Goal: Task Accomplishment & Management: Manage account settings

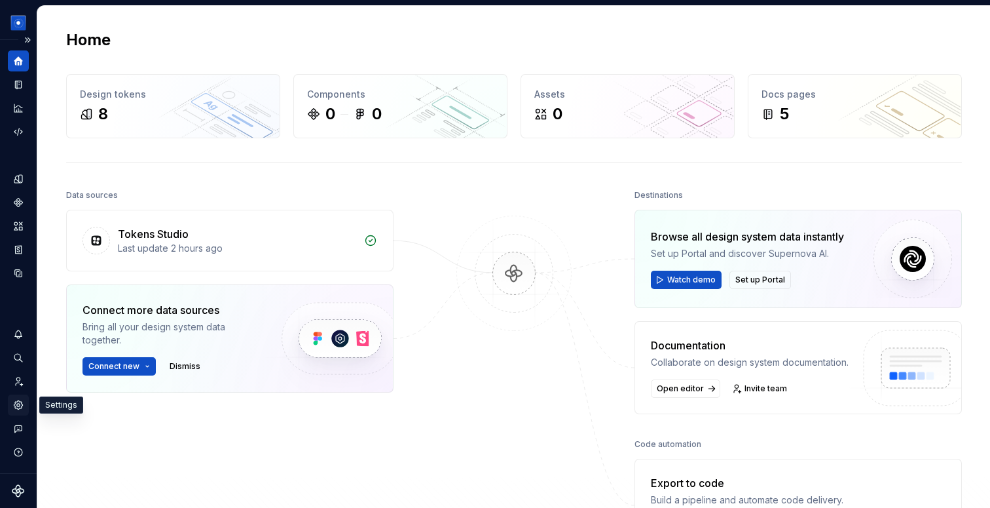
click at [21, 409] on icon "Settings" at bounding box center [18, 405] width 12 height 12
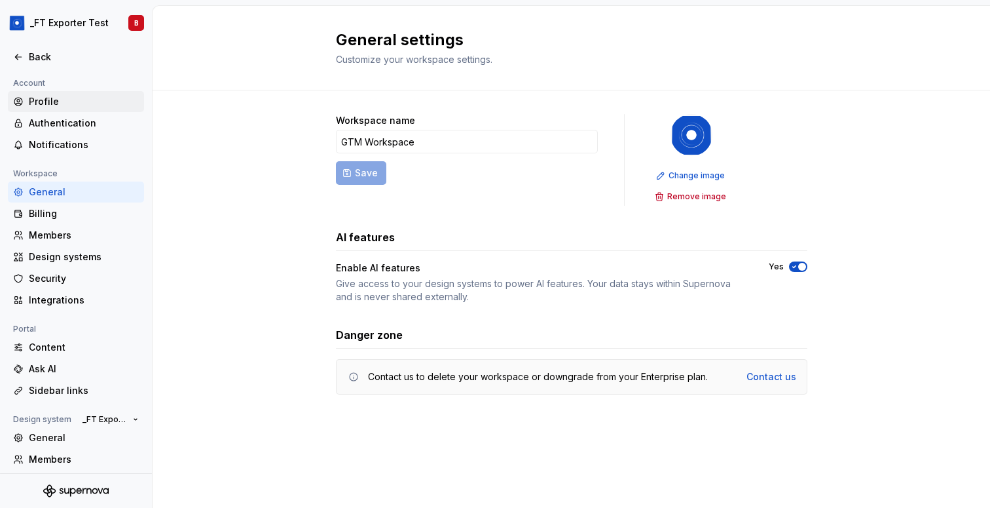
click at [60, 104] on div "Profile" at bounding box center [84, 101] width 110 height 13
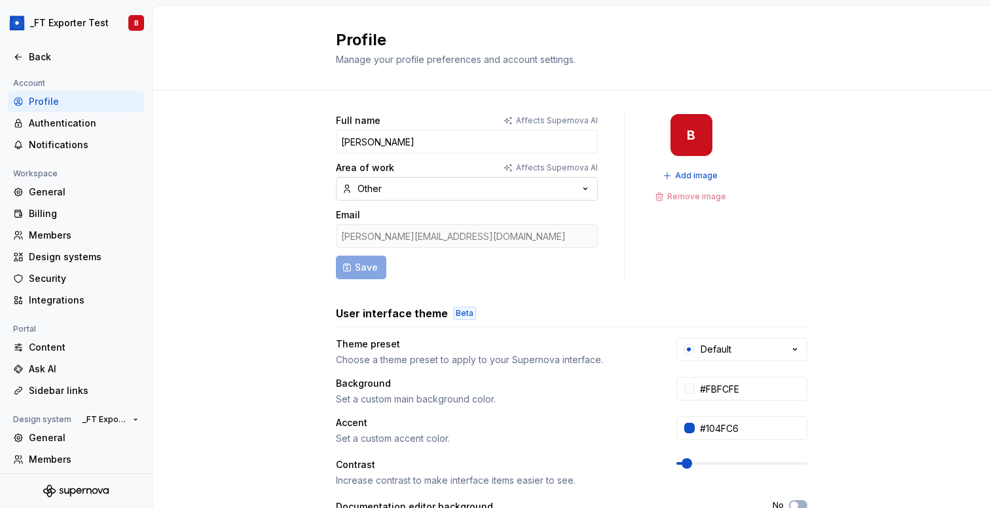
click at [378, 186] on div "Other" at bounding box center [370, 188] width 24 height 13
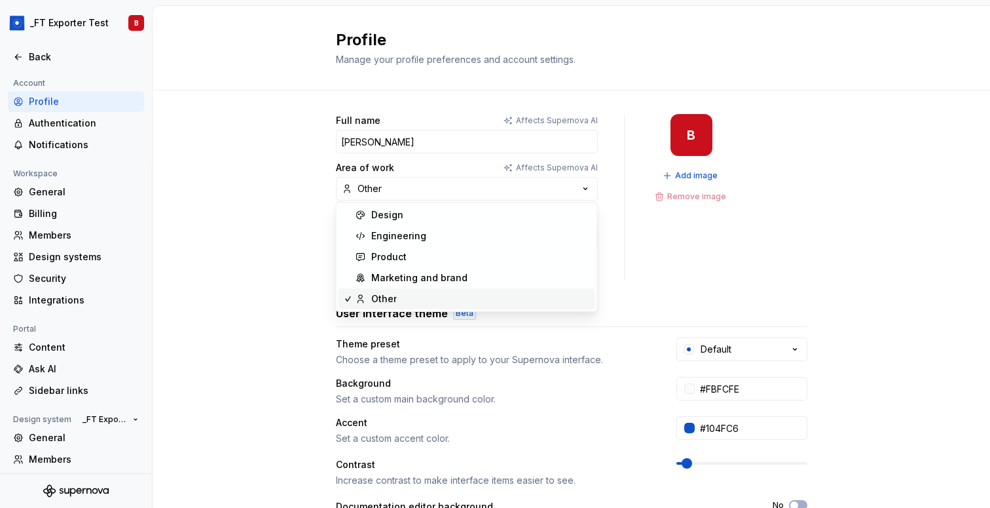
click at [286, 181] on div "Full name Affects Supernova AI [PERSON_NAME] Area of work Affects Supernova AI …" at bounding box center [572, 420] width 838 height 660
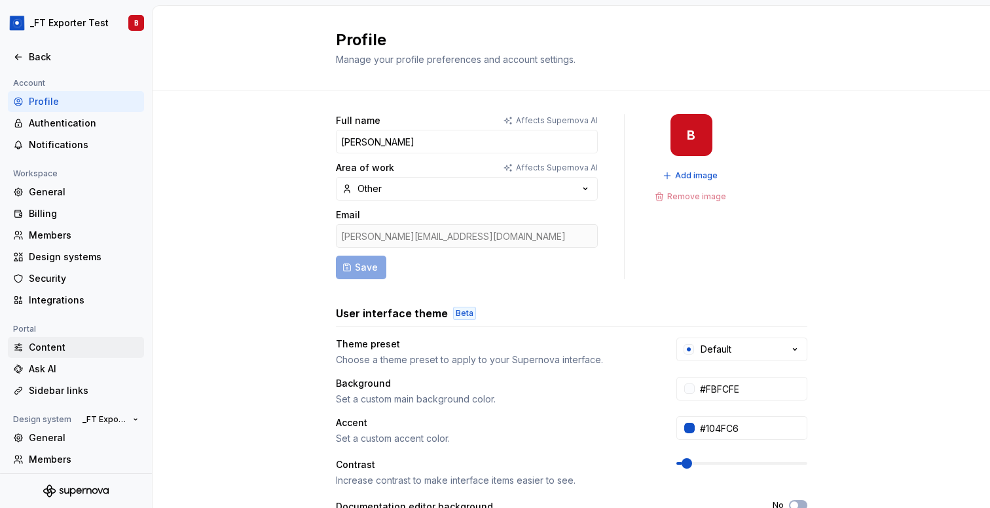
scroll to position [69, 0]
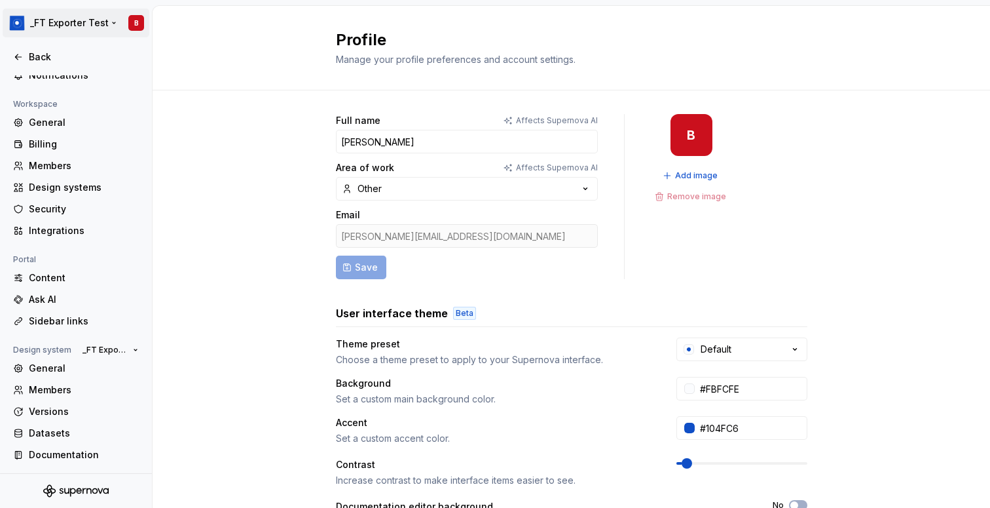
click at [51, 18] on html "_FT Exporter Test B Back Account Profile Authentication Notifications Workspace…" at bounding box center [495, 254] width 990 height 508
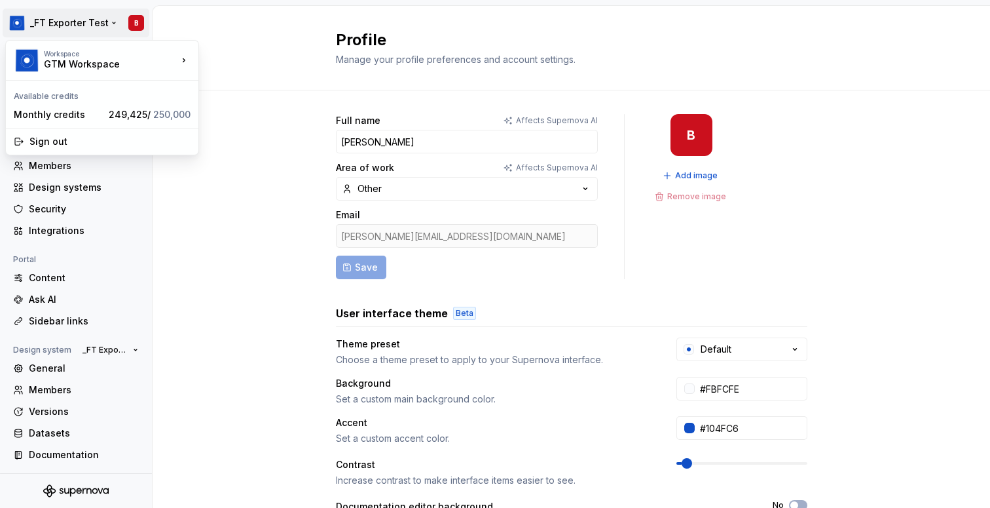
drag, startPoint x: 297, startPoint y: 97, endPoint x: 113, endPoint y: 94, distance: 184.1
click at [234, 252] on html "_FT Exporter Test B Back Account Profile Authentication Notifications Workspace…" at bounding box center [495, 254] width 990 height 508
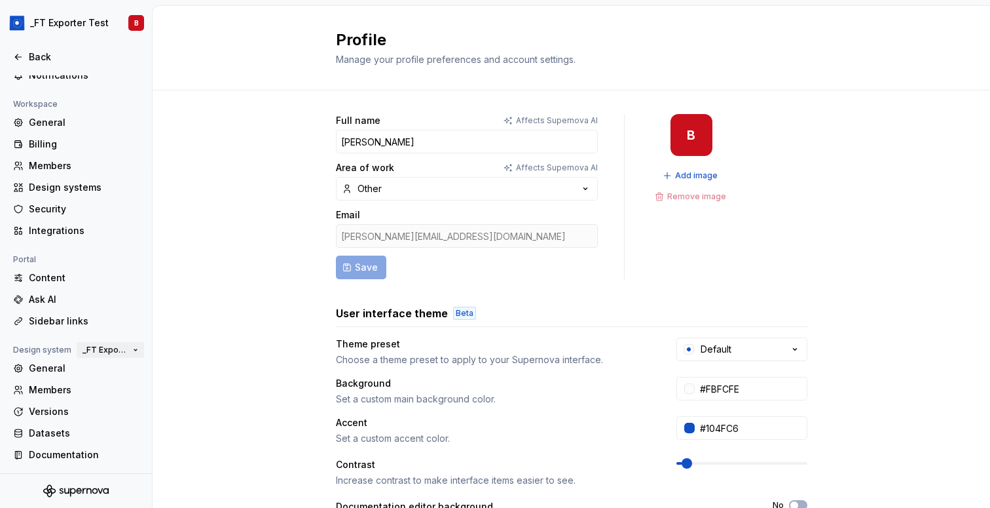
click at [118, 353] on span "_FT Exporter Test" at bounding box center [105, 350] width 45 height 10
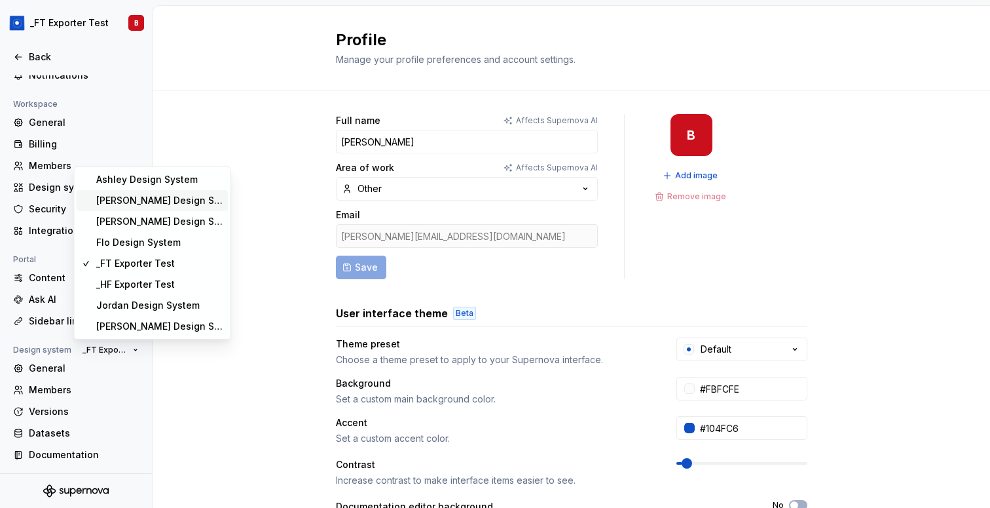
click at [163, 199] on div "[PERSON_NAME] Design System" at bounding box center [159, 200] width 127 height 13
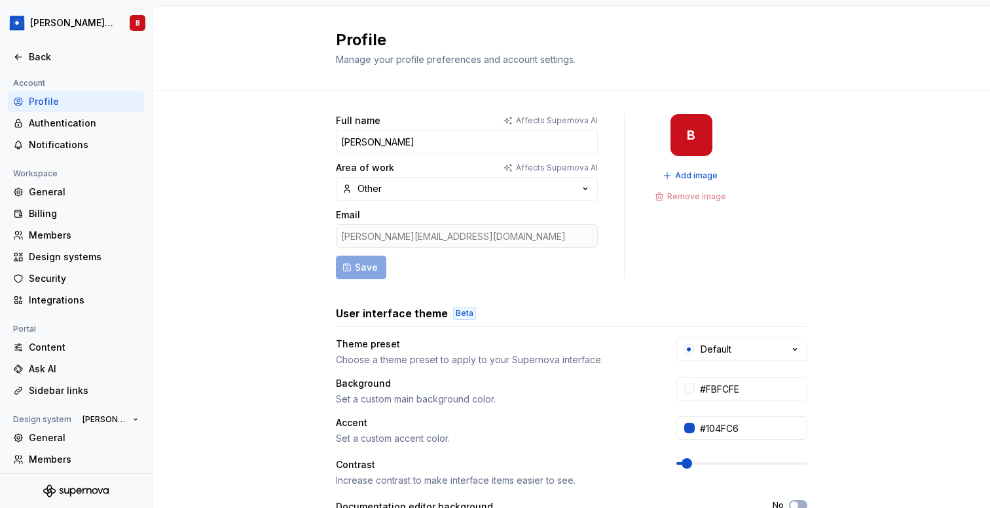
click at [254, 253] on div "Full name Affects Supernova AI [PERSON_NAME] Area of work Affects Supernova AI …" at bounding box center [572, 420] width 838 height 660
click at [563, 188] on button "Other" at bounding box center [467, 189] width 262 height 24
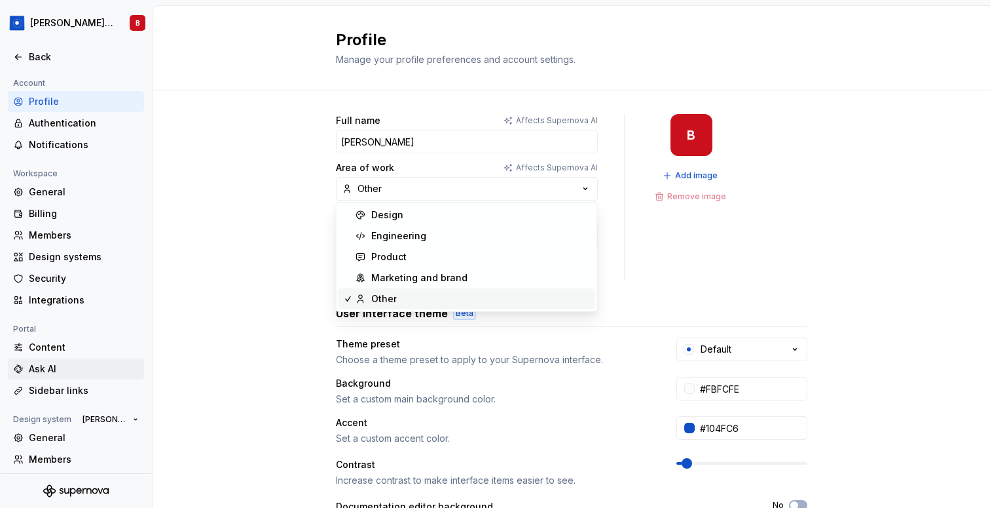
click at [68, 370] on div "Ask AI" at bounding box center [84, 368] width 110 height 13
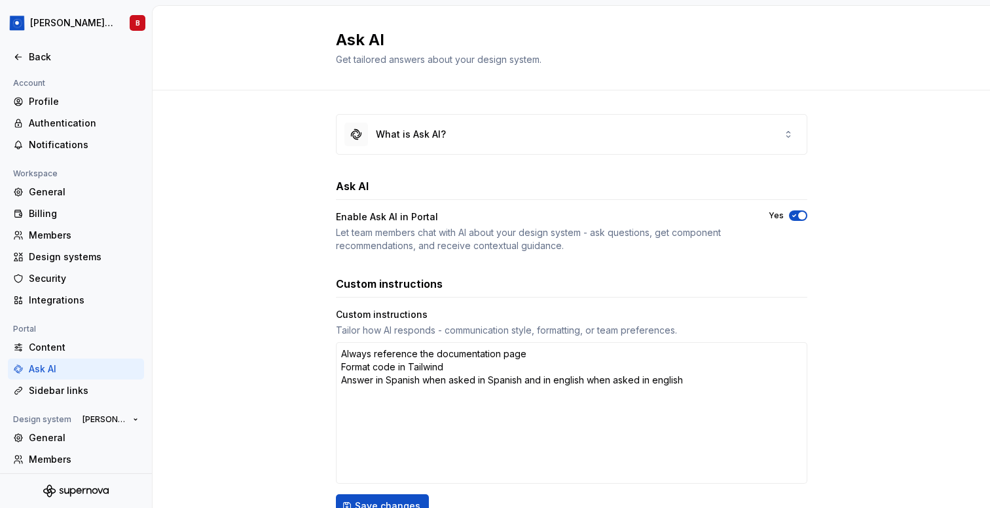
click at [384, 280] on h3 "Custom instructions" at bounding box center [389, 284] width 107 height 16
copy h3 "Custom instructions"
click at [728, 383] on textarea "Always reference the documentation page Format code in Tailwind Answer in Spani…" at bounding box center [572, 412] width 472 height 141
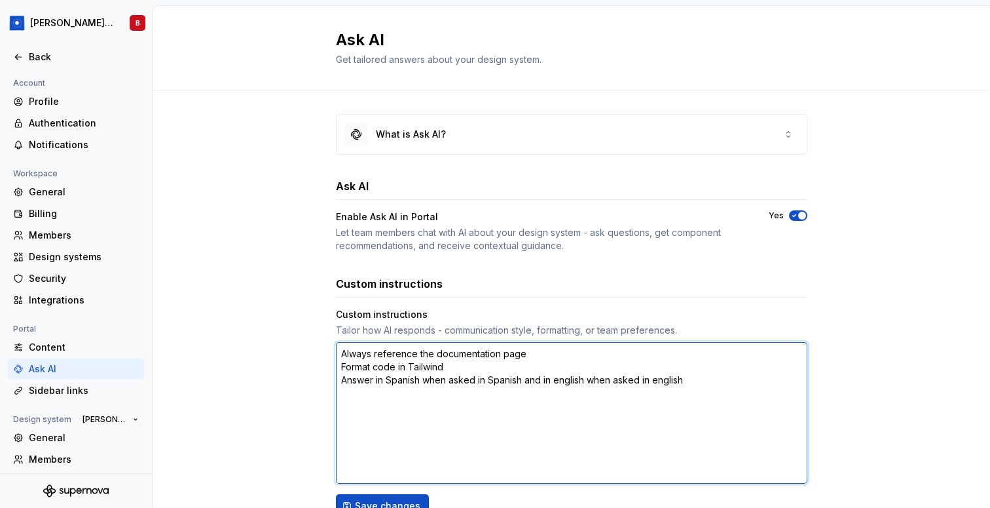
type textarea "*"
type textarea "Always reference the documentation page Format code in Tailwind Answer in Spani…"
type textarea "*"
type textarea "Always reference the documentation page Format code in Tailwind Answer in Spani…"
type textarea "*"
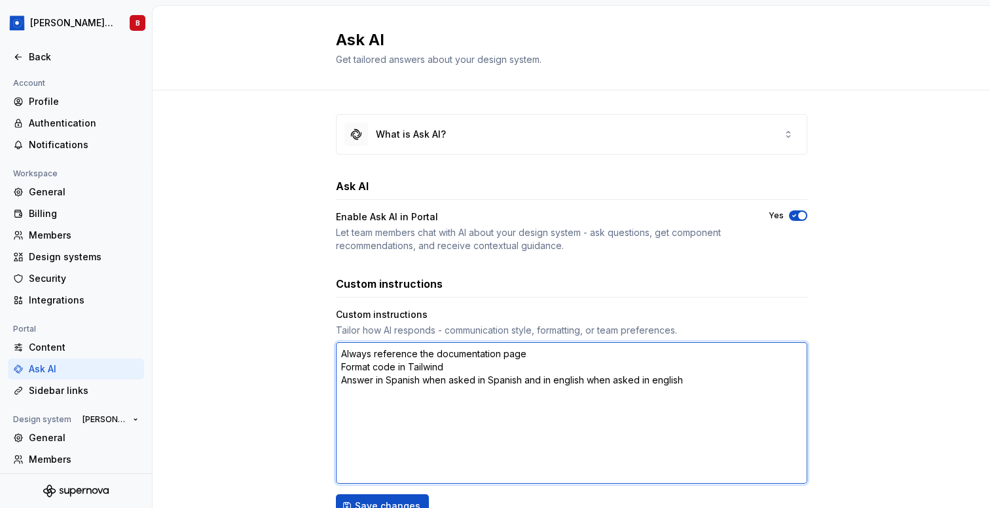
type textarea "Always reference the documentation page Format code in Tailwind Answer in Spani…"
type textarea "*"
type textarea "Always reference the documentation page Format code in Tailwind Answer in Spani…"
type textarea "*"
type textarea "Always reference the documentation page Format code in Tailwind Answer in Spani…"
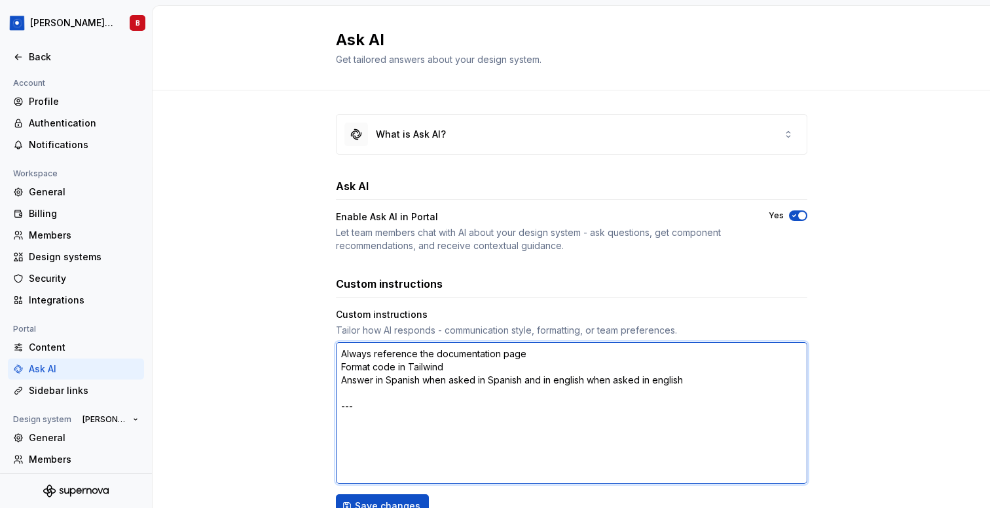
type textarea "*"
type textarea "Always reference the documentation page Format code in Tailwind Answer in Spani…"
type textarea "*"
type textarea "Always reference the documentation page Format code in Tailwind Answer in Spani…"
type textarea "*"
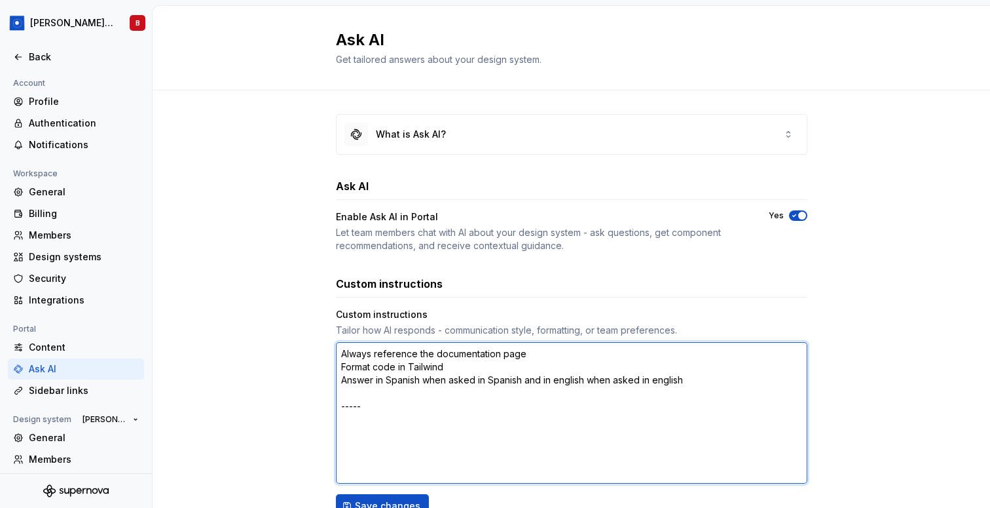
type textarea "Always reference the documentation page Format code in Tailwind Answer in Spani…"
type textarea "*"
type textarea "Always reference the documentation page Format code in Tailwind Answer in Spani…"
type textarea "*"
type textarea "Always reference the documentation page Format code in Tailwind Answer in Spani…"
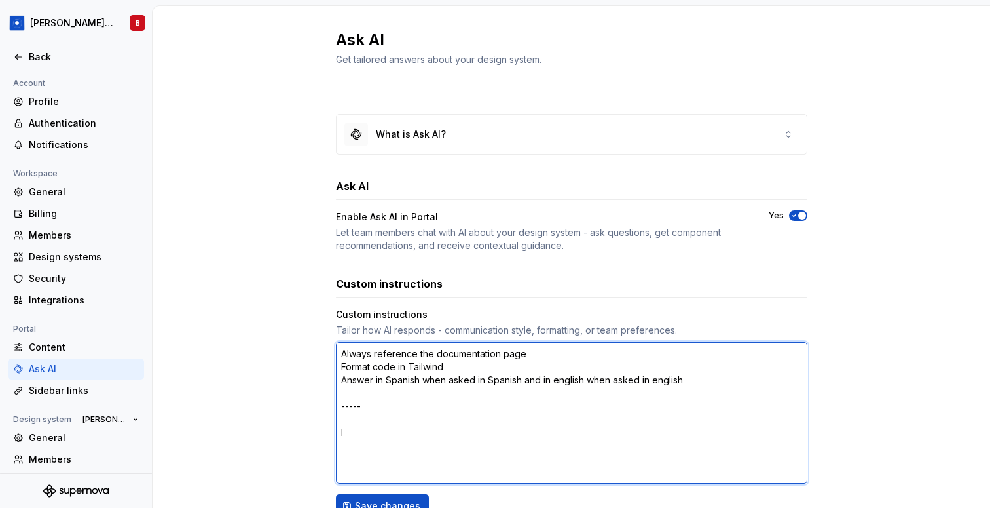
type textarea "*"
type textarea "Always reference the documentation page Format code in Tailwind Answer in Spani…"
type textarea "*"
type textarea "Always reference the documentation page Format code in Tailwind Answer in Spani…"
type textarea "*"
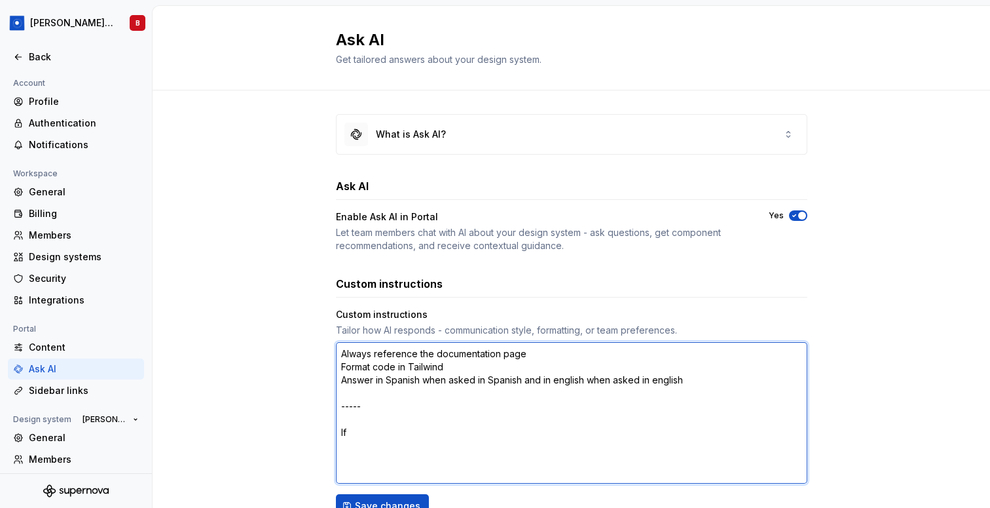
type textarea "Always reference the documentation page Format code in Tailwind Answer in Spani…"
type textarea "*"
type textarea "Always reference the documentation page Format code in Tailwind Answer in Spani…"
type textarea "*"
type textarea "Always reference the documentation page Format code in Tailwind Answer in Spani…"
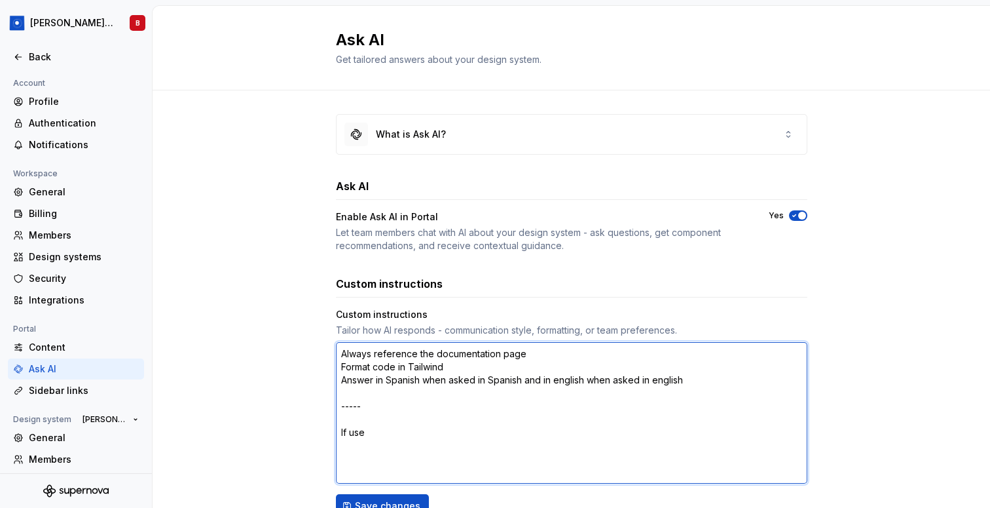
type textarea "*"
type textarea "Always reference the documentation page Format code in Tailwind Answer in Spani…"
type textarea "*"
type textarea "Always reference the documentation page Format code in Tailwind Answer in Spani…"
type textarea "*"
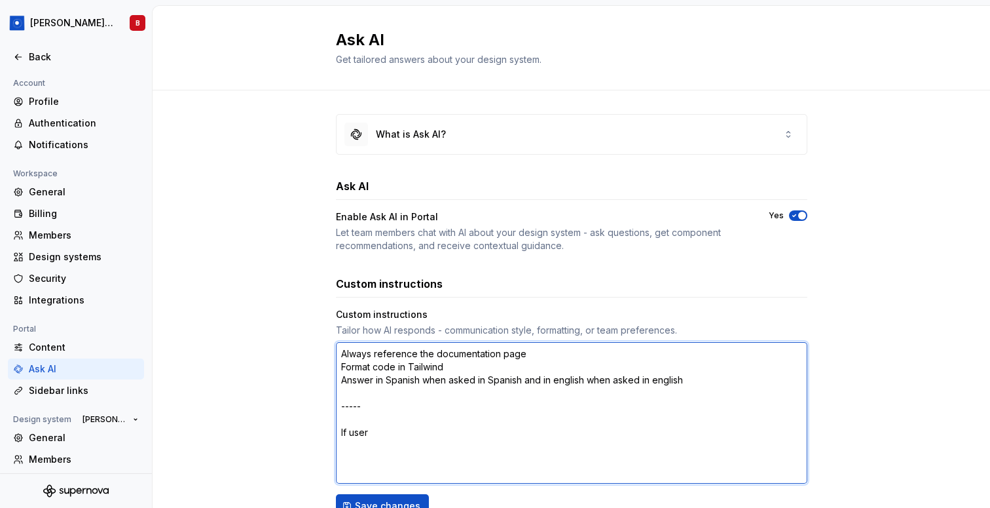
type textarea "Always reference the documentation page Format code in Tailwind Answer in Spani…"
type textarea "*"
type textarea "Always reference the documentation page Format code in Tailwind Answer in Spani…"
type textarea "*"
type textarea "Always reference the documentation page Format code in Tailwind Answer in Spani…"
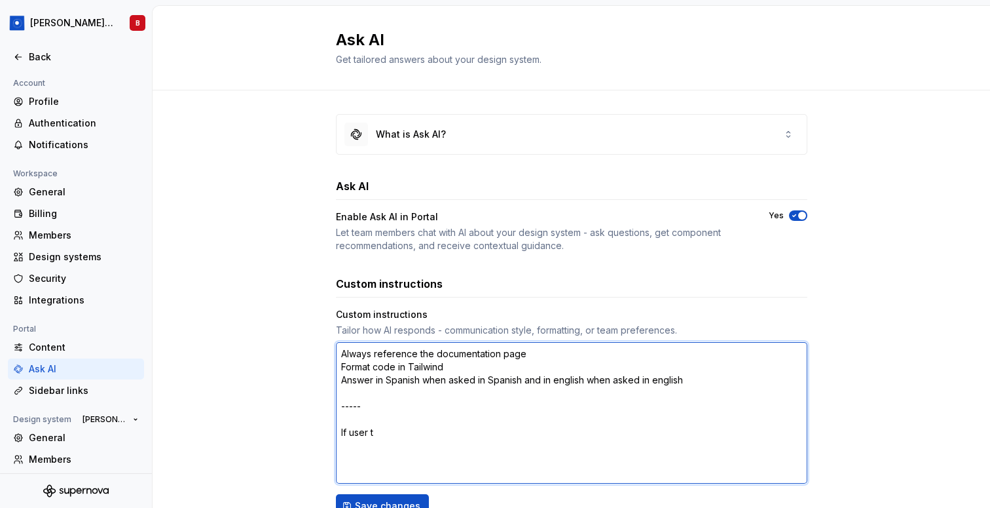
type textarea "*"
type textarea "Always reference the documentation page Format code in Tailwind Answer in Spani…"
type textarea "*"
type textarea "Always reference the documentation page Format code in Tailwind Answer in Spani…"
type textarea "*"
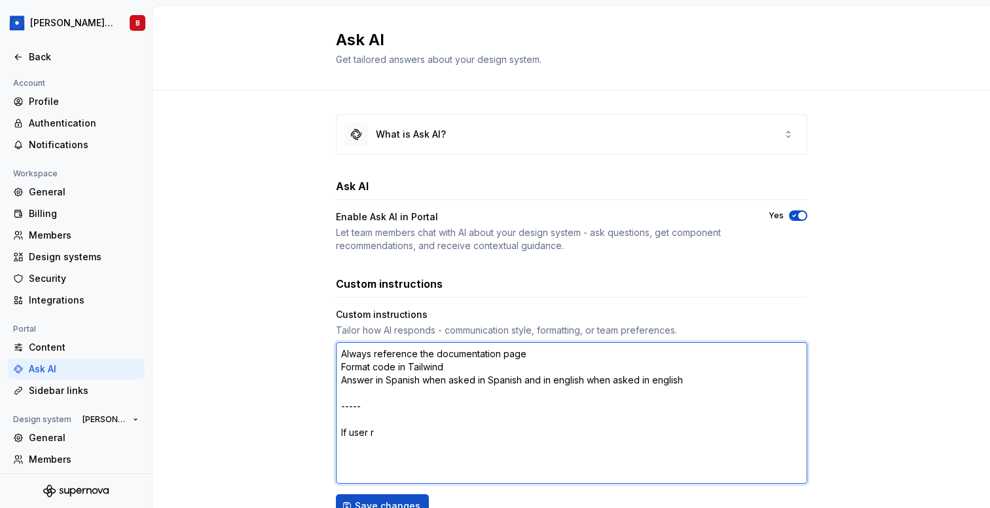
type textarea "Always reference the documentation page Format code in Tailwind Answer in Spani…"
type textarea "*"
type textarea "Always reference the documentation page Format code in Tailwind Answer in Spani…"
type textarea "*"
type textarea "Always reference the documentation page Format code in Tailwind Answer in Spani…"
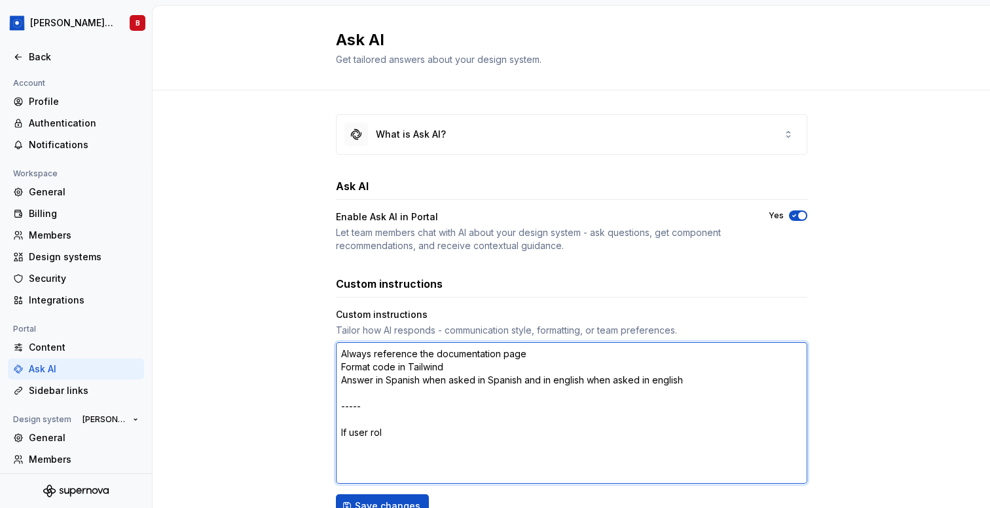
type textarea "*"
type textarea "Always reference the documentation page Format code in Tailwind Answer in Spani…"
type textarea "*"
type textarea "Always reference the documentation page Format code in Tailwind Answer in Spani…"
type textarea "*"
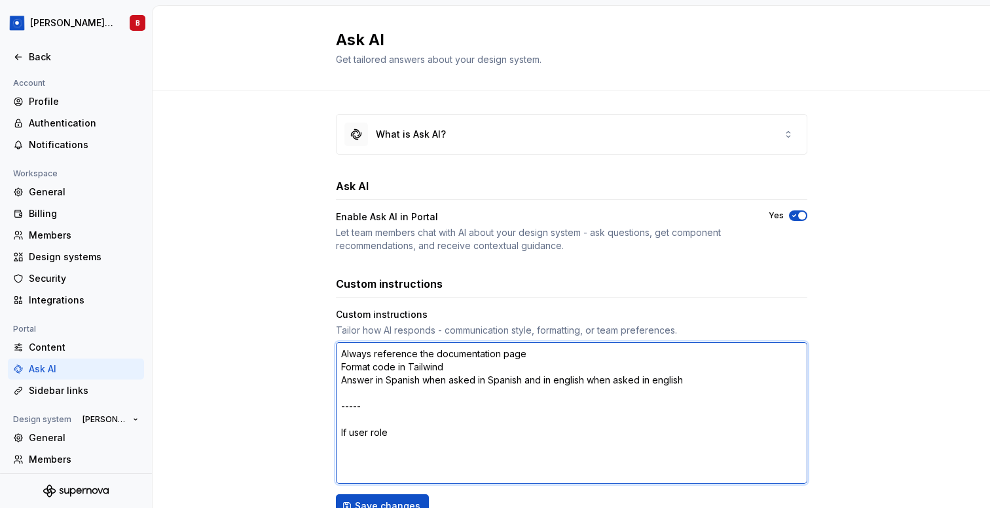
type textarea "Always reference the documentation page Format code in Tailwind Answer in Spani…"
type textarea "*"
type textarea "Always reference the documentation page Format code in Tailwind Answer in Spani…"
type textarea "*"
type textarea "Always reference the documentation page Format code in Tailwind Answer in Spani…"
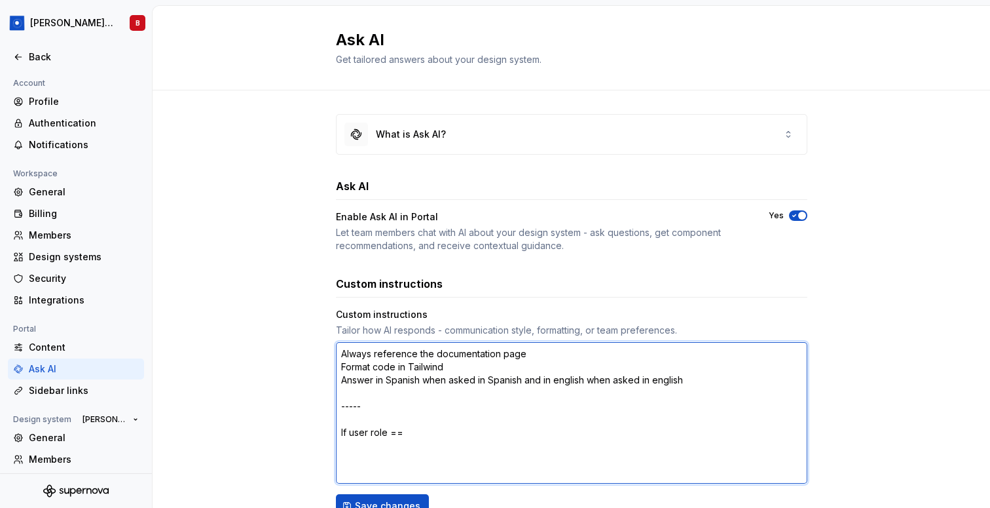
type textarea "*"
type textarea "Always reference the documentation page Format code in Tailwind Answer in Spani…"
type textarea "*"
type textarea "Always reference the documentation page Format code in Tailwind Answer in Spani…"
type textarea "*"
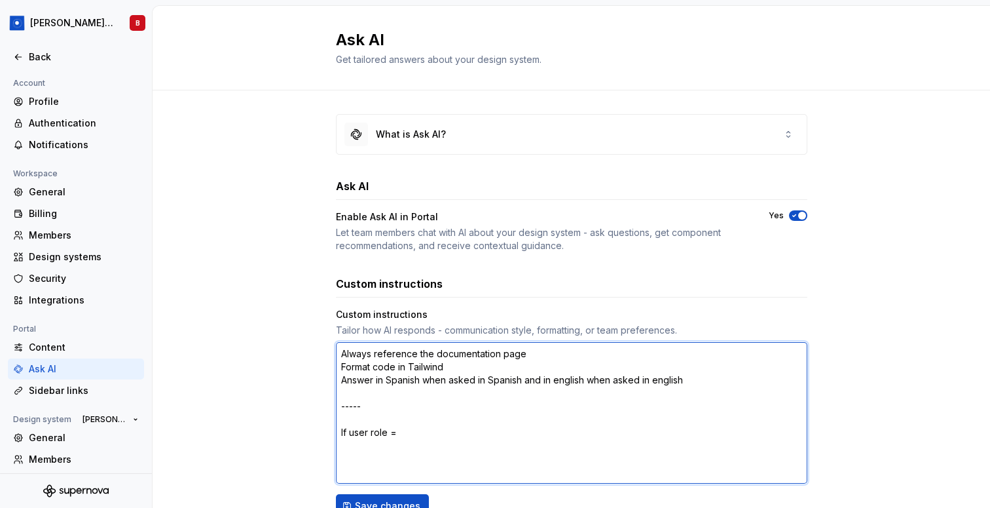
type textarea "Always reference the documentation page Format code in Tailwind Answer in Spani…"
type textarea "*"
type textarea "Always reference the documentation page Format code in Tailwind Answer in Spani…"
type textarea "*"
type textarea "Always reference the documentation page Format code in Tailwind Answer in Spani…"
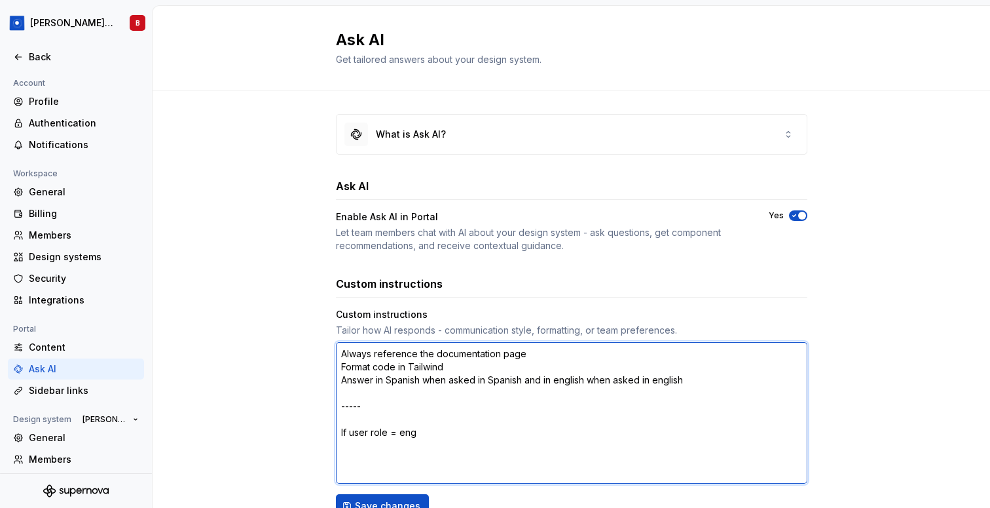
type textarea "*"
type textarea "Always reference the documentation page Format code in Tailwind Answer in Spani…"
type textarea "*"
type textarea "Always reference the documentation page Format code in Tailwind Answer in Spani…"
type textarea "*"
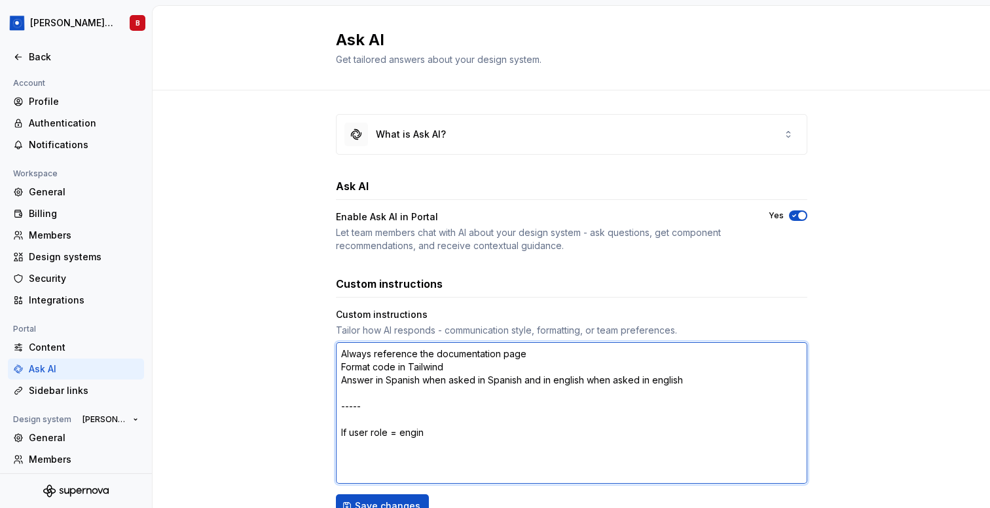
type textarea "Always reference the documentation page Format code in Tailwind Answer in Spani…"
type textarea "*"
type textarea "Always reference the documentation page Format code in Tailwind Answer in Spani…"
type textarea "*"
type textarea "Always reference the documentation page Format code in Tailwind Answer in Spani…"
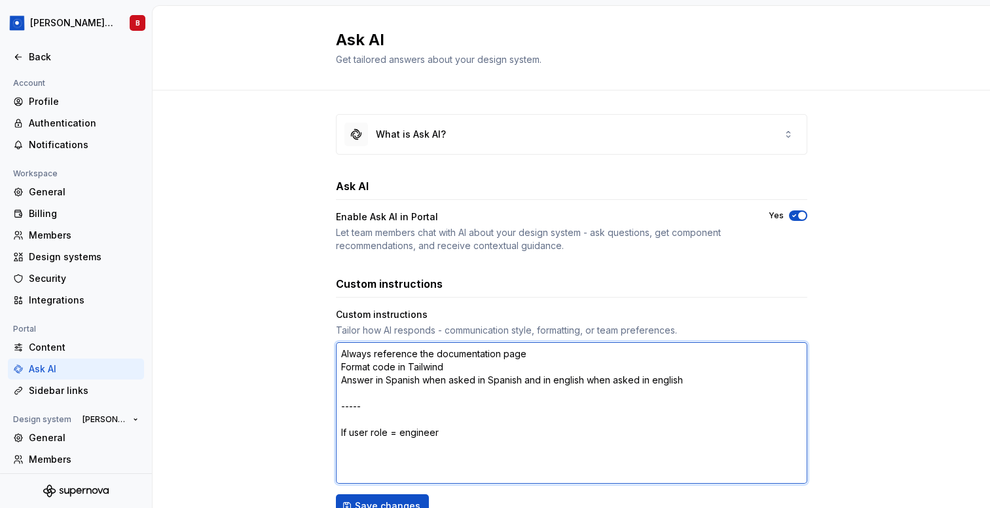
type textarea "*"
type textarea "Always reference the documentation page Format code in Tailwind Answer in Spani…"
click at [398, 434] on textarea "Always reference the documentation page Format code in Tailwind Answer in Spani…" at bounding box center [572, 412] width 472 height 141
type textarea "*"
type textarea "Always reference the documentation page Format code in Tailwind Answer in Spani…"
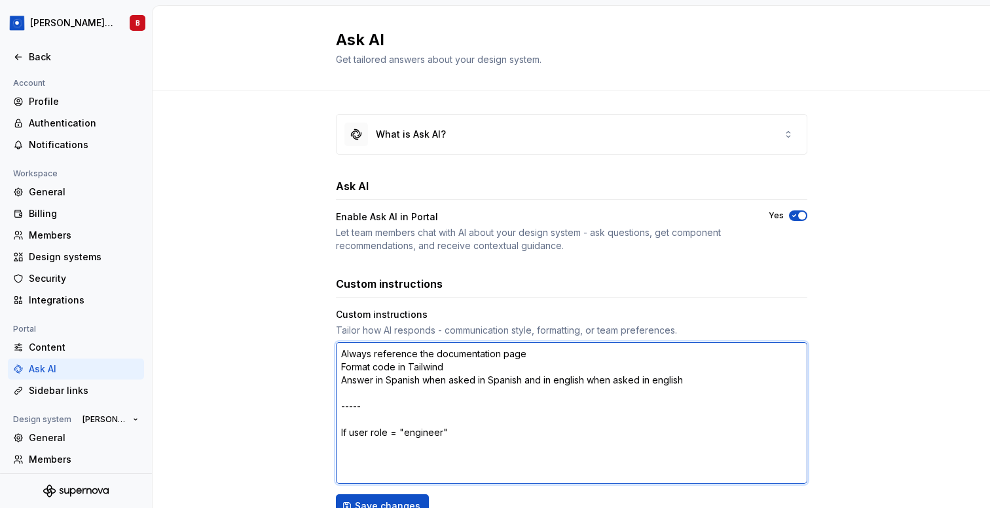
click at [471, 432] on textarea "Always reference the documentation page Format code in Tailwind Answer in Spani…" at bounding box center [572, 412] width 472 height 141
type textarea "*"
type textarea "Always reference the documentation page Format code in Tailwind Answer in Spani…"
type textarea "*"
type textarea "Always reference the documentation page Format code in Tailwind Answer in Spani…"
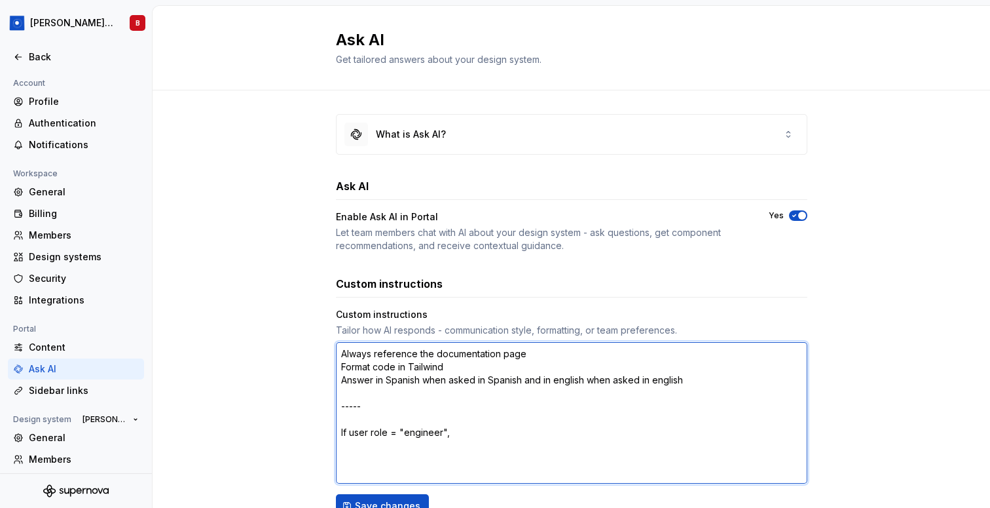
type textarea "*"
type textarea "Always reference the documentation page Format code in Tailwind Answer in Spani…"
type textarea "*"
type textarea "Always reference the documentation page Format code in Tailwind Answer in Spani…"
type textarea "*"
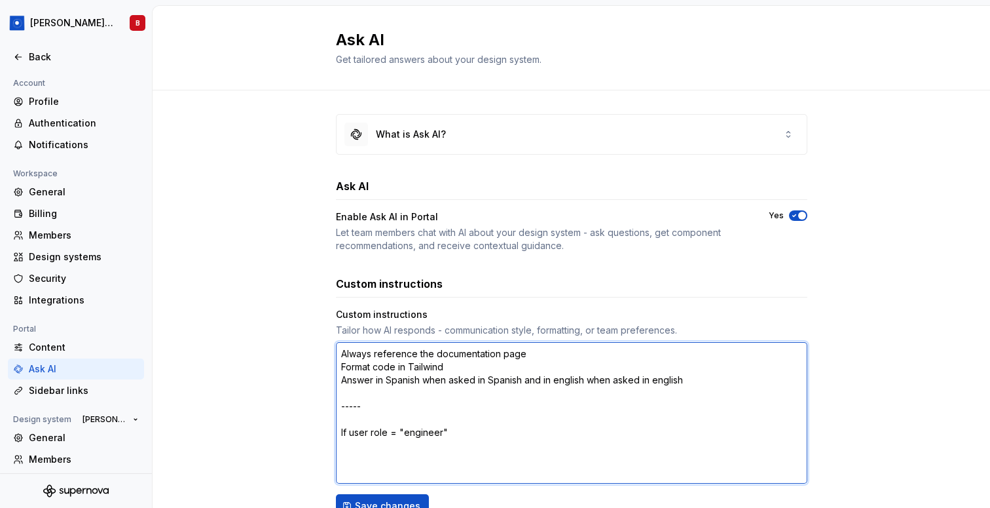
type textarea "Always reference the documentation page Format code in Tailwind Answer in Spani…"
type textarea "*"
type textarea "Always reference the documentation page Format code in Tailwind Answer in Spani…"
type textarea "*"
type textarea "Always reference the documentation page Format code in Tailwind Answer in Spani…"
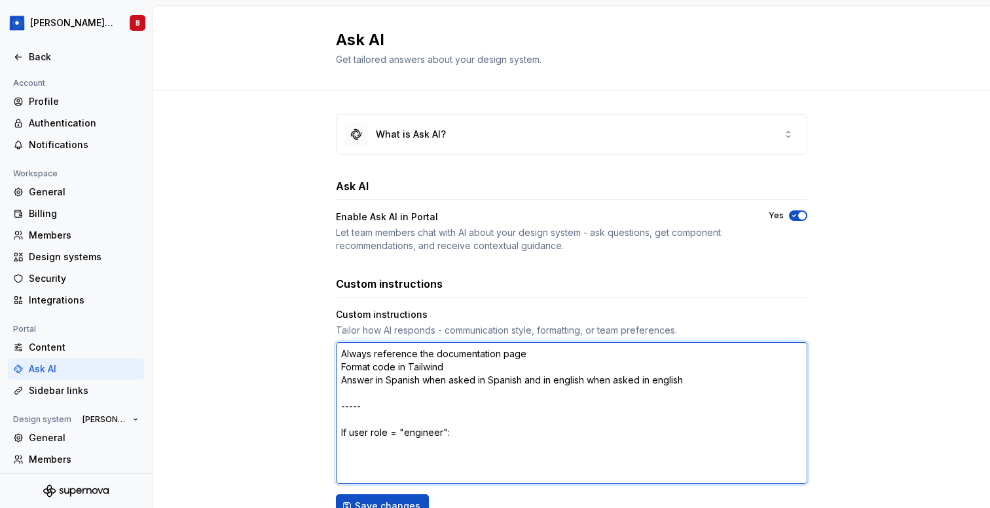
type textarea "*"
type textarea "Always reference the documentation page Format code in Tailwind Answer in Spani…"
type textarea "*"
type textarea "Always reference the documentation page Format code in Tailwind Answer in Spani…"
type textarea "*"
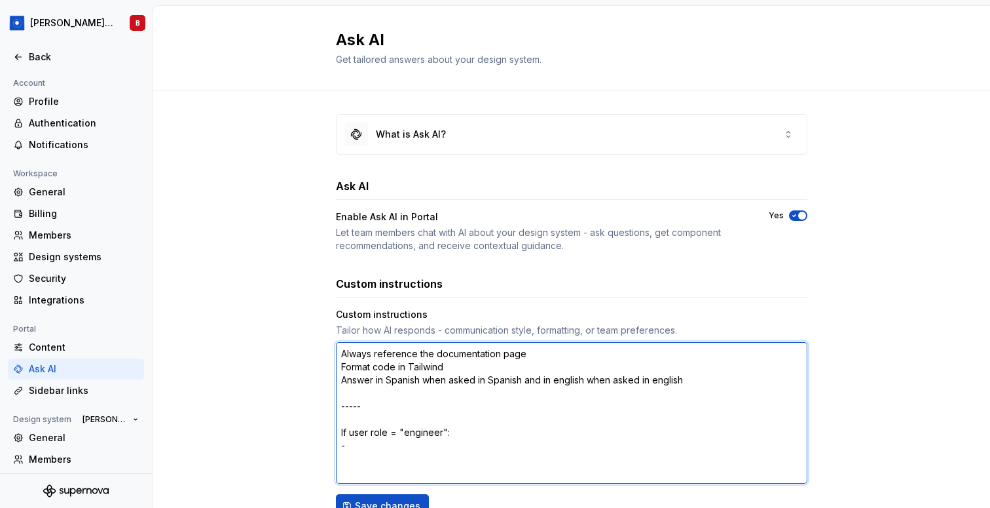
type textarea "Always reference the documentation page Format code in Tailwind Answer in Spani…"
type textarea "*"
type textarea "Always reference the documentation page Format code in Tailwind Answer in Spani…"
type textarea "*"
type textarea "Always reference the documentation page Format code in Tailwind Answer in Spani…"
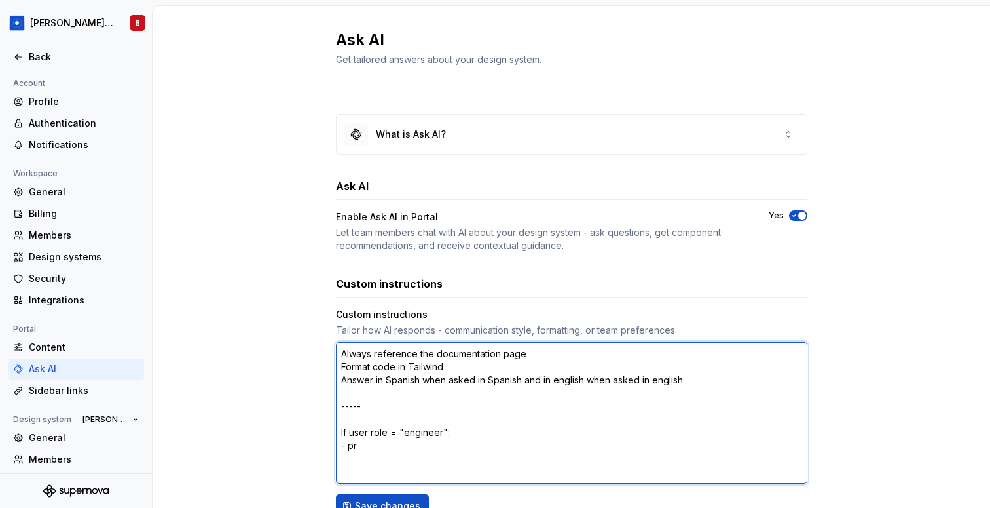
type textarea "*"
type textarea "Always reference the documentation page Format code in Tailwind Answer in Spani…"
type textarea "*"
type textarea "Always reference the documentation page Format code in Tailwind Answer in Spani…"
type textarea "*"
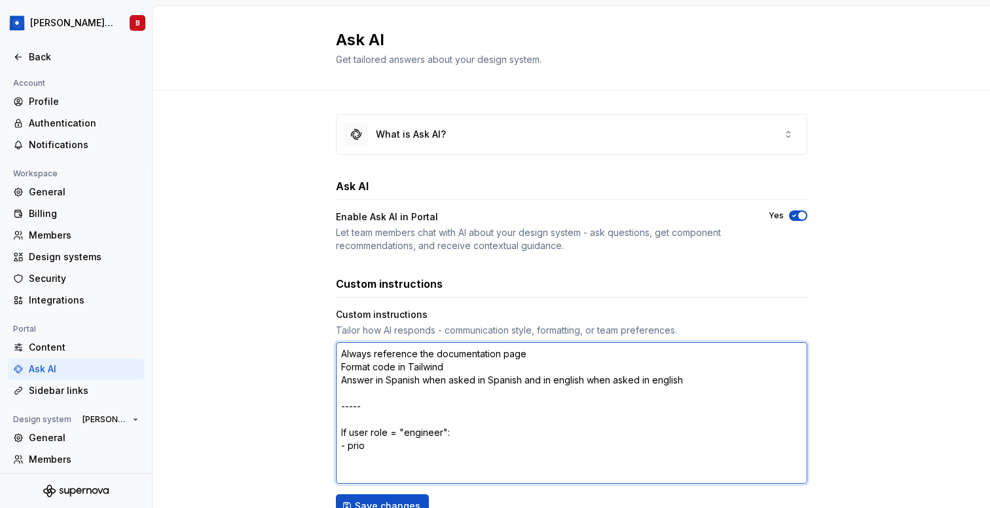
type textarea "Always reference the documentation page Format code in Tailwind Answer in Spani…"
type textarea "*"
type textarea "Always reference the documentation page Format code in Tailwind Answer in Spani…"
type textarea "*"
type textarea "Always reference the documentation page Format code in Tailwind Answer in Spani…"
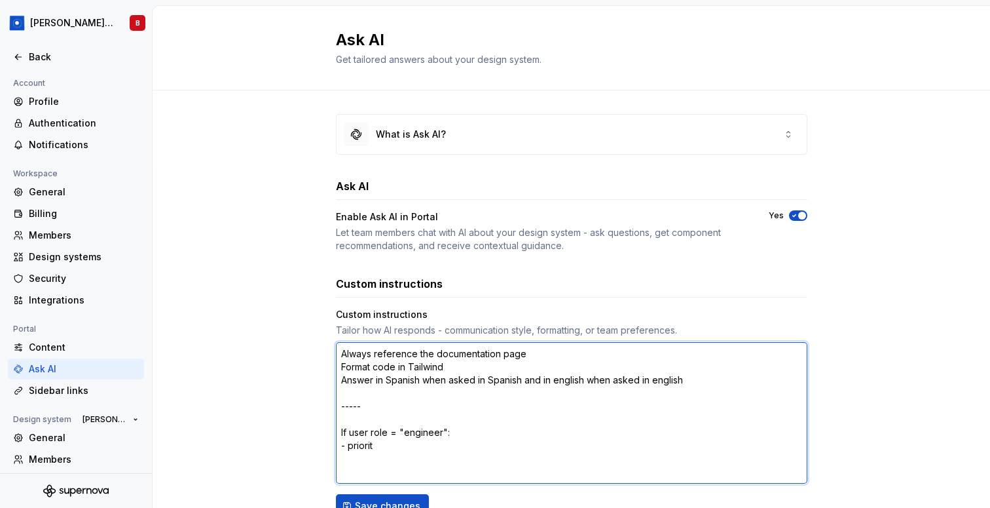
type textarea "*"
type textarea "Always reference the documentation page Format code in Tailwind Answer in Spani…"
type textarea "*"
type textarea "Always reference the documentation page Format code in Tailwind Answer in Spani…"
type textarea "*"
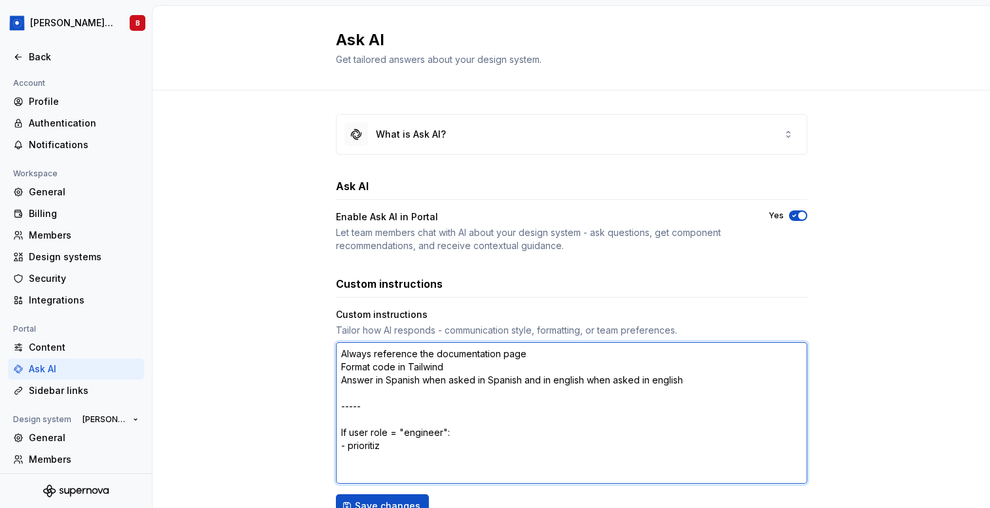
type textarea "Always reference the documentation page Format code in Tailwind Answer in Spani…"
type textarea "*"
type textarea "Always reference the documentation page Format code in Tailwind Answer in Spani…"
type textarea "*"
type textarea "Always reference the documentation page Format code in Tailwind Answer in Spani…"
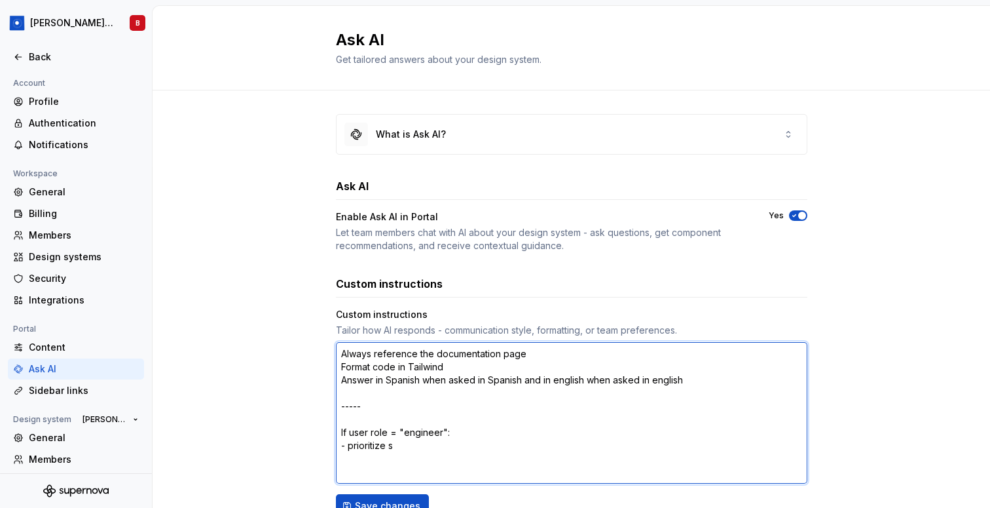
type textarea "*"
type textarea "Always reference the documentation page Format code in Tailwind Answer in Spani…"
type textarea "*"
type textarea "Always reference the documentation page Format code in Tailwind Answer in Spani…"
type textarea "*"
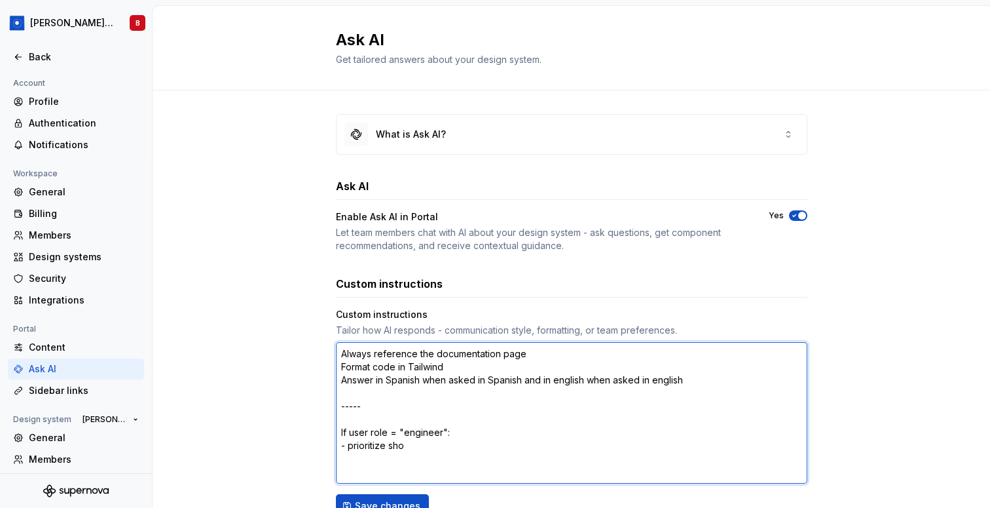
type textarea "Always reference the documentation page Format code in Tailwind Answer in Spani…"
type textarea "*"
type textarea "Always reference the documentation page Format code in Tailwind Answer in Spani…"
type textarea "*"
type textarea "Always reference the documentation page Format code in Tailwind Answer in Spani…"
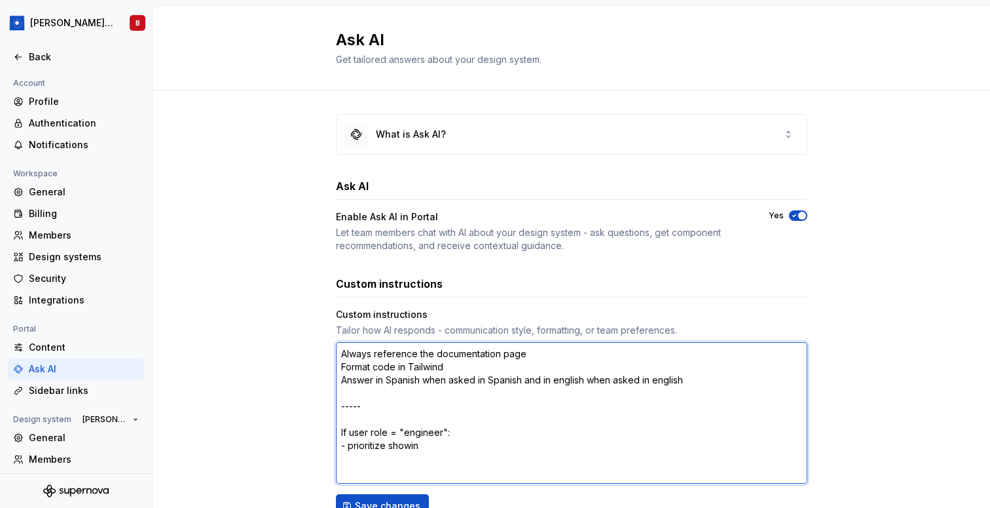
type textarea "*"
type textarea "Always reference the documentation page Format code in Tailwind Answer in Spani…"
type textarea "*"
type textarea "Always reference the documentation page Format code in Tailwind Answer in Spani…"
type textarea "*"
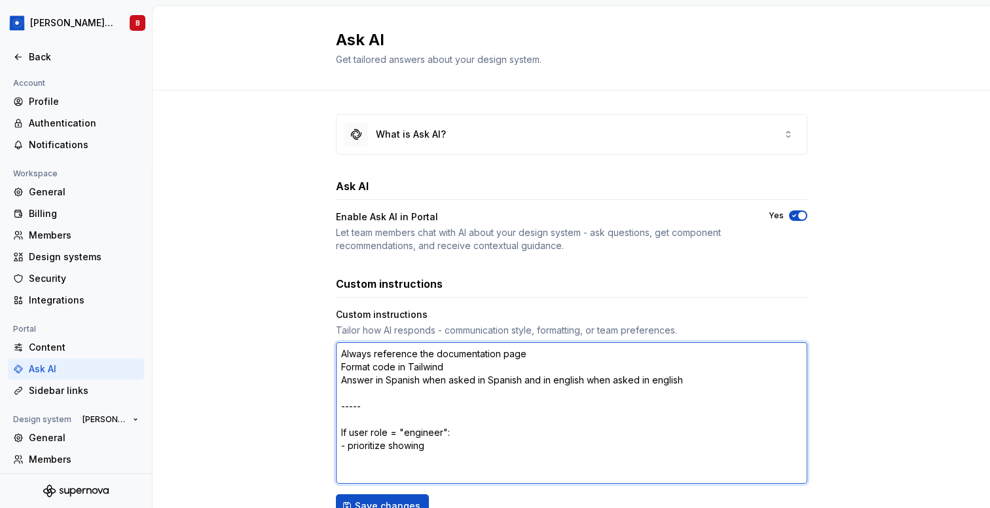
type textarea "Always reference the documentation page Format code in Tailwind Answer in Spani…"
type textarea "*"
type textarea "Always reference the documentation page Format code in Tailwind Answer in Spani…"
type textarea "*"
type textarea "Always reference the documentation page Format code in Tailwind Answer in Spani…"
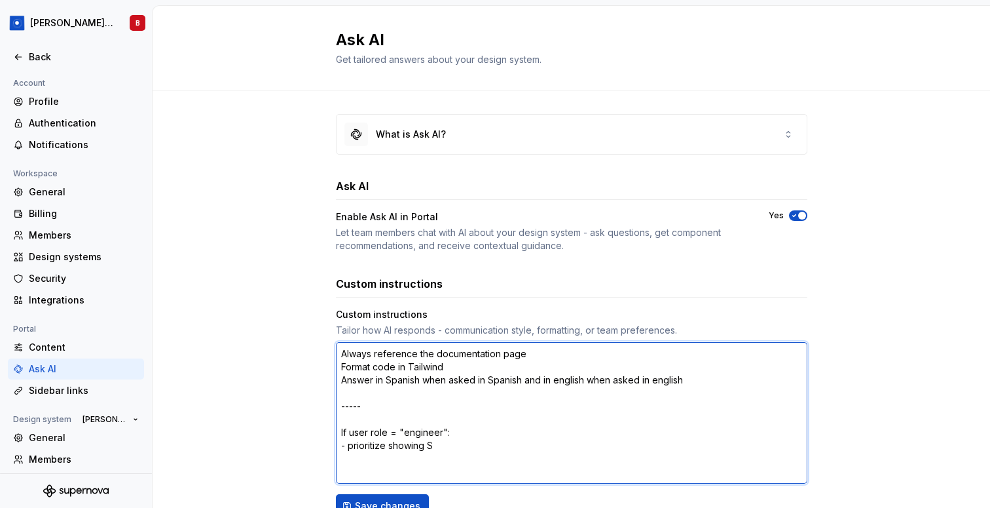
type textarea "*"
type textarea "Always reference the documentation page Format code in Tailwind Answer in Spani…"
type textarea "*"
type textarea "Always reference the documentation page Format code in Tailwind Answer in Spani…"
type textarea "*"
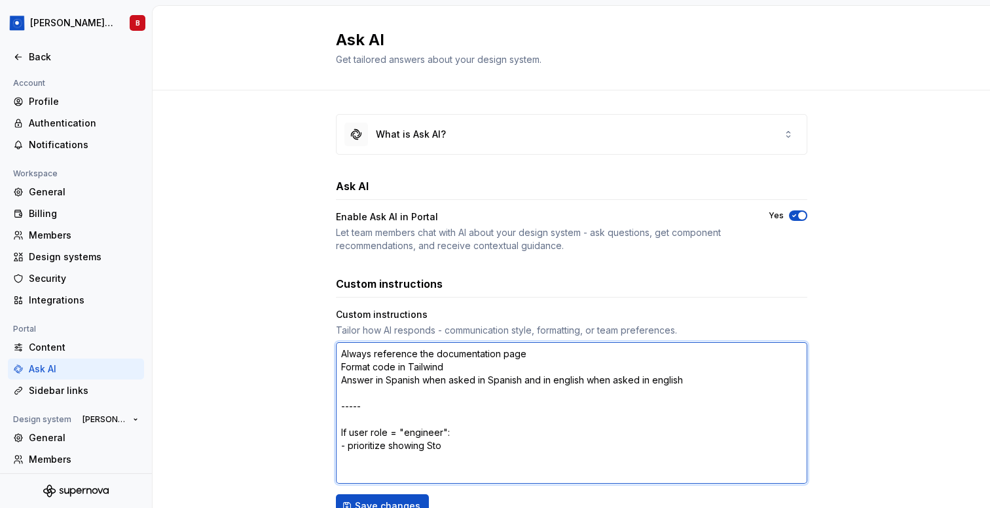
type textarea "Always reference the documentation page Format code in Tailwind Answer in Spani…"
type textarea "*"
type textarea "Always reference the documentation page Format code in Tailwind Answer in Spani…"
type textarea "*"
type textarea "Always reference the documentation page Format code in Tailwind Answer in Spani…"
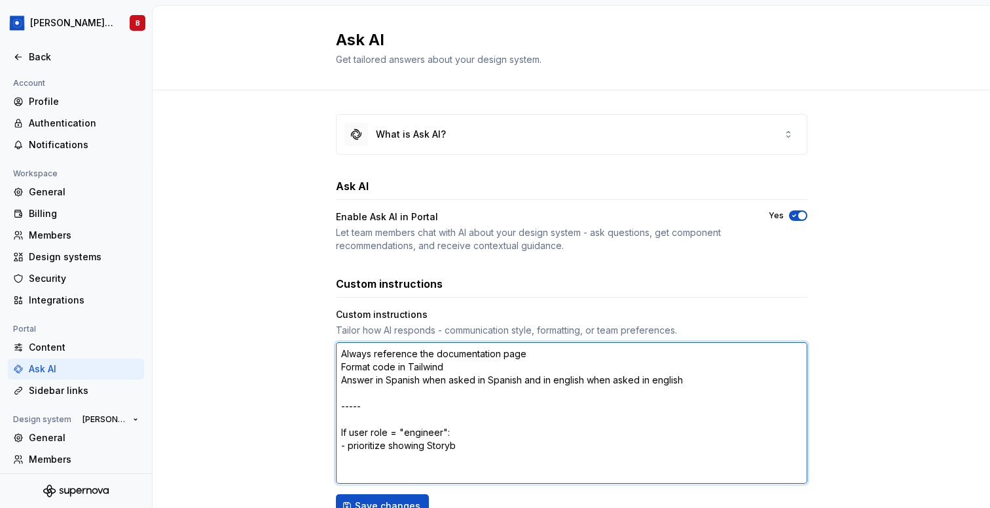
type textarea "*"
type textarea "Always reference the documentation page Format code in Tailwind Answer in Spani…"
type textarea "*"
type textarea "Always reference the documentation page Format code in Tailwind Answer in Spani…"
type textarea "*"
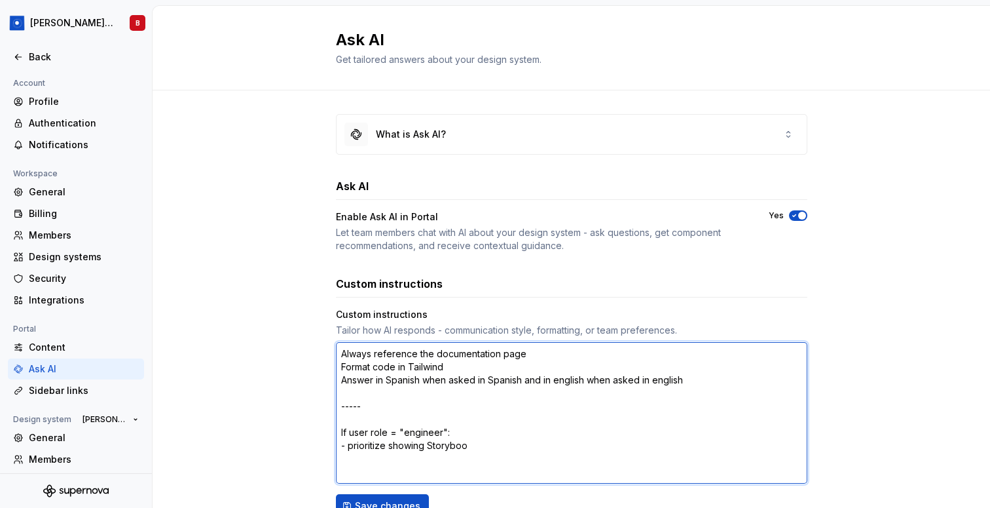
type textarea "Always reference the documentation page Format code in Tailwind Answer in Spani…"
type textarea "*"
type textarea "Always reference the documentation page Format code in Tailwind Answer in Spani…"
type textarea "*"
type textarea "Always reference the documentation page Format code in Tailwind Answer in Spani…"
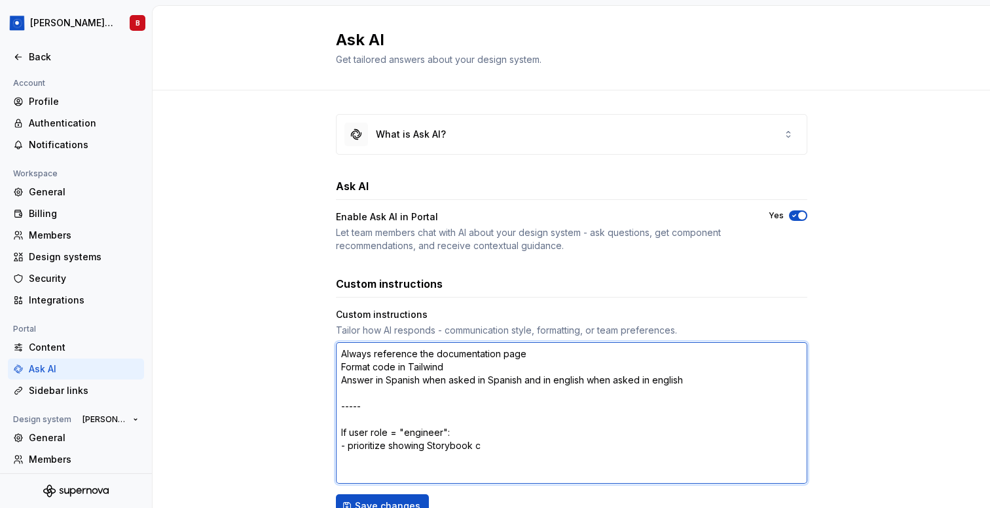
type textarea "*"
type textarea "Always reference the documentation page Format code in Tailwind Answer in Spani…"
type textarea "*"
type textarea "Always reference the documentation page Format code in Tailwind Answer in Spani…"
type textarea "*"
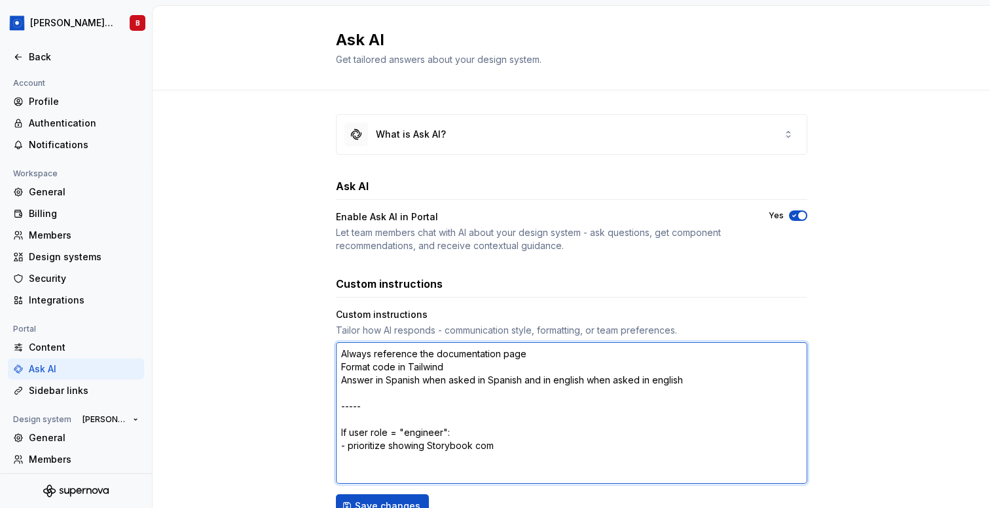
type textarea "Always reference the documentation page Format code in Tailwind Answer in Spani…"
type textarea "*"
type textarea "Always reference the documentation page Format code in Tailwind Answer in Spani…"
type textarea "*"
type textarea "Always reference the documentation page Format code in Tailwind Answer in Spani…"
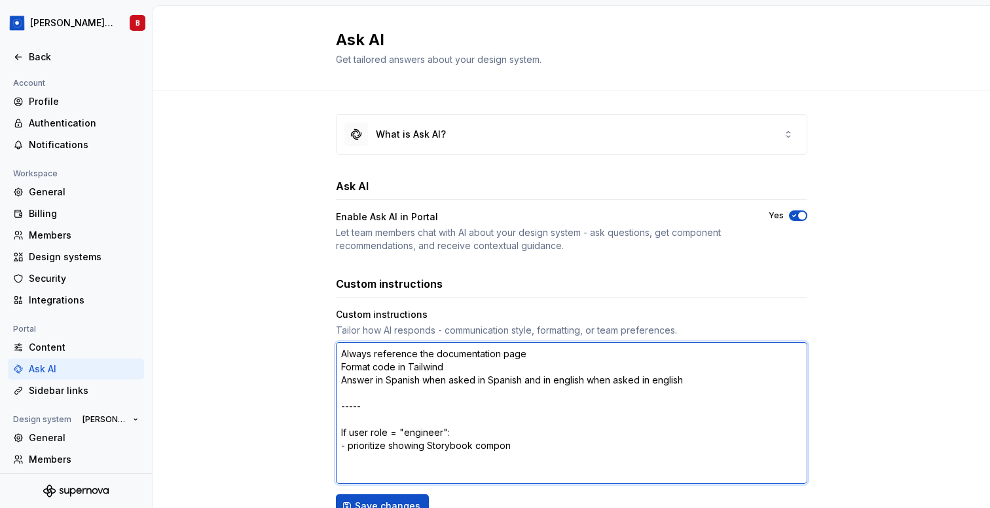
type textarea "*"
type textarea "Always reference the documentation page Format code in Tailwind Answer in Spani…"
type textarea "*"
type textarea "Always reference the documentation page Format code in Tailwind Answer in Spani…"
type textarea "*"
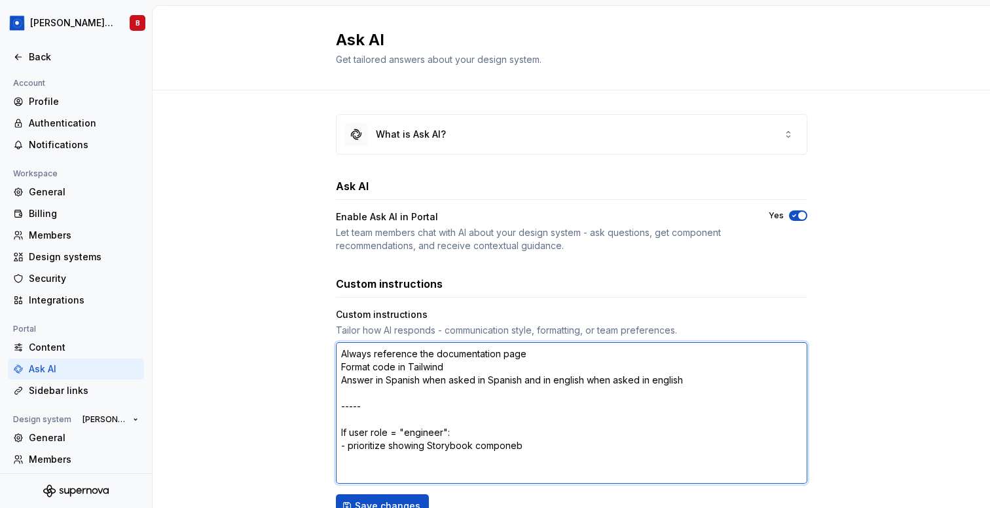
type textarea "Always reference the documentation page Format code in Tailwind Answer in Spani…"
type textarea "*"
type textarea "Always reference the documentation page Format code in Tailwind Answer in Spani…"
type textarea "*"
type textarea "Always reference the documentation page Format code in Tailwind Answer in Spani…"
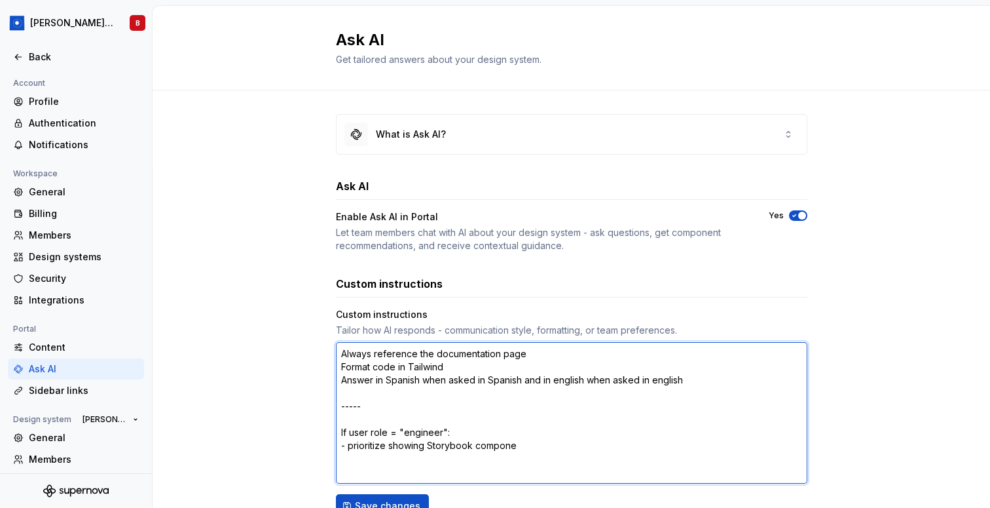
type textarea "*"
type textarea "Always reference the documentation page Format code in Tailwind Answer in Spani…"
type textarea "*"
type textarea "Always reference the documentation page Format code in Tailwind Answer in Spani…"
type textarea "*"
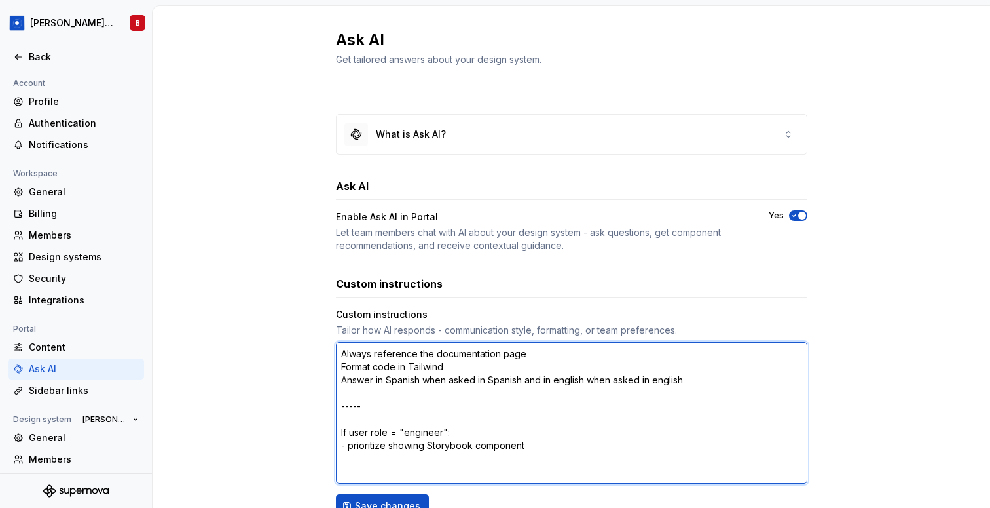
type textarea "Always reference the documentation page Format code in Tailwind Answer in Spani…"
type textarea "*"
type textarea "Always reference the documentation page Format code in Tailwind Answer in Spani…"
type textarea "*"
type textarea "Always reference the documentation page Format code in Tailwind Answer in Spani…"
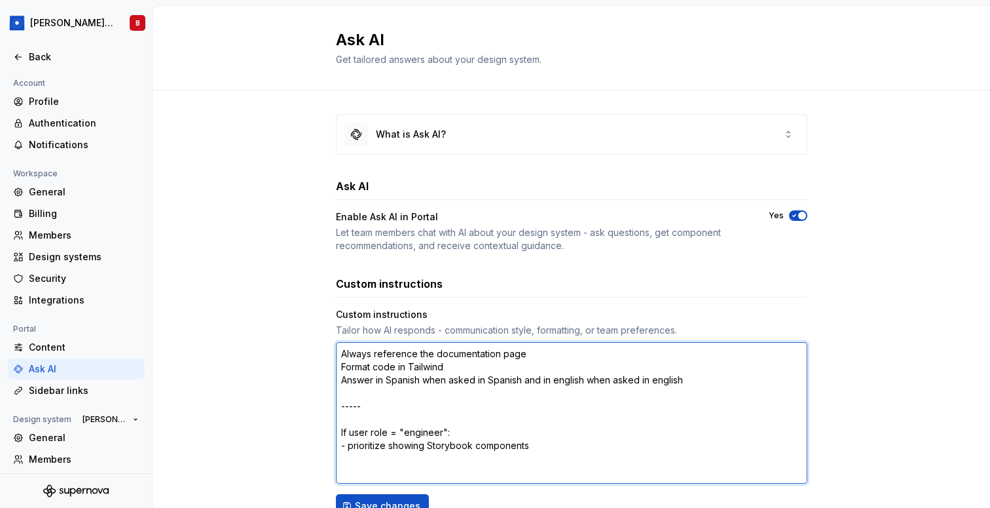
type textarea "*"
type textarea "Always reference the documentation page Format code in Tailwind Answer in Spani…"
click at [407, 434] on textarea "Always reference the documentation page Format code in Tailwind Answer in Spani…" at bounding box center [572, 412] width 472 height 141
click at [441, 433] on textarea "Always reference the documentation page Format code in Tailwind Answer in Spani…" at bounding box center [572, 412] width 472 height 141
click at [378, 432] on textarea "Always reference the documentation page Format code in Tailwind Answer in Spani…" at bounding box center [572, 412] width 472 height 141
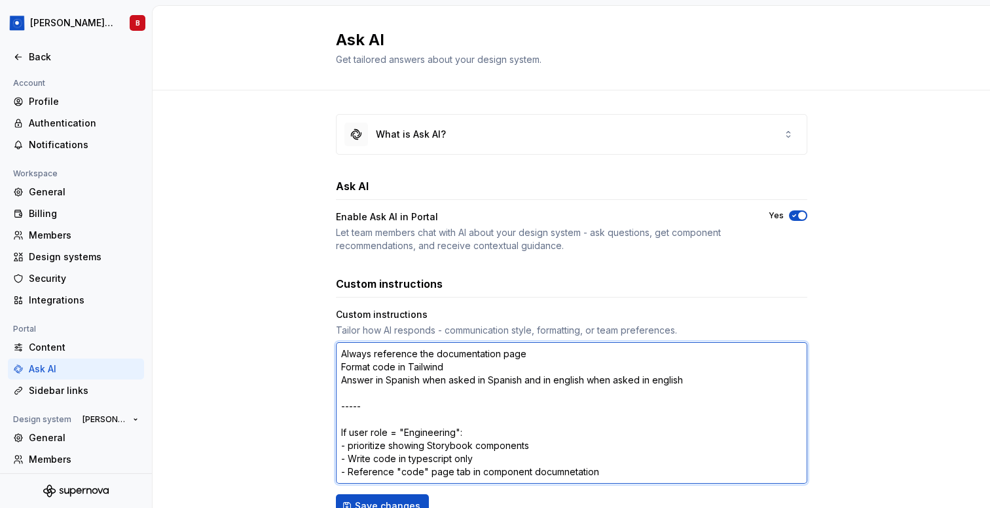
click at [378, 432] on textarea "Always reference the documentation page Format code in Tailwind Answer in Spani…" at bounding box center [572, 412] width 472 height 141
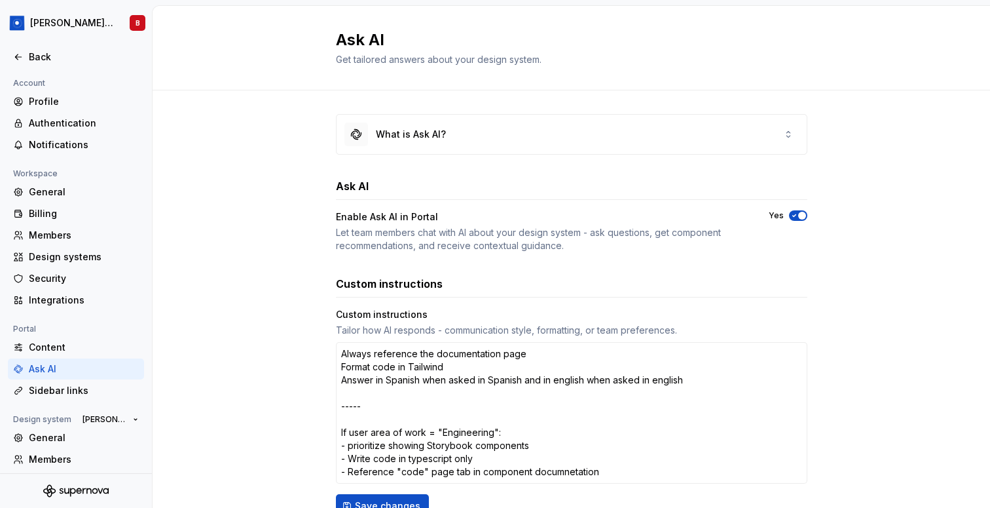
click at [195, 419] on div "What is Ask AI? Ask AI Enable Ask AI in Portal Let team members chat with AI ab…" at bounding box center [572, 377] width 838 height 574
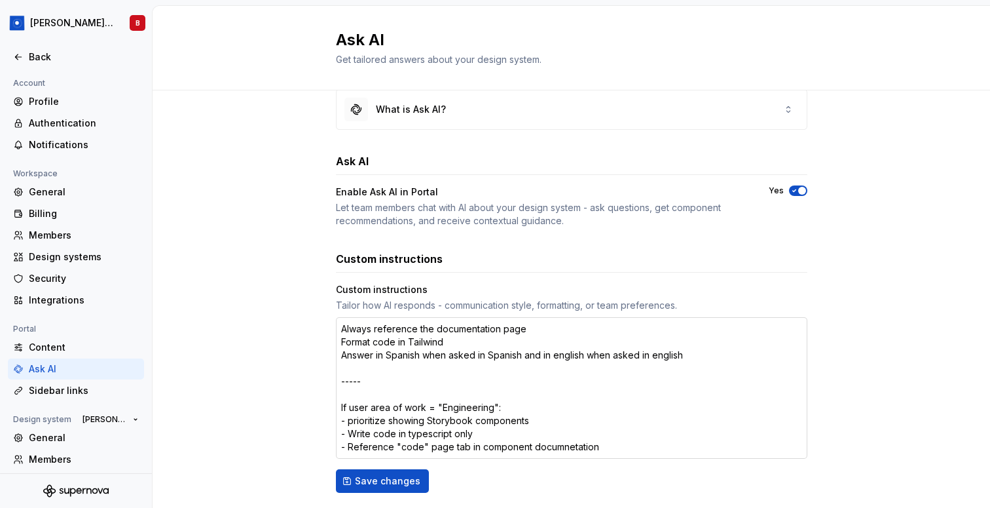
scroll to position [26, 0]
click at [362, 477] on span "Save changes" at bounding box center [387, 480] width 65 height 13
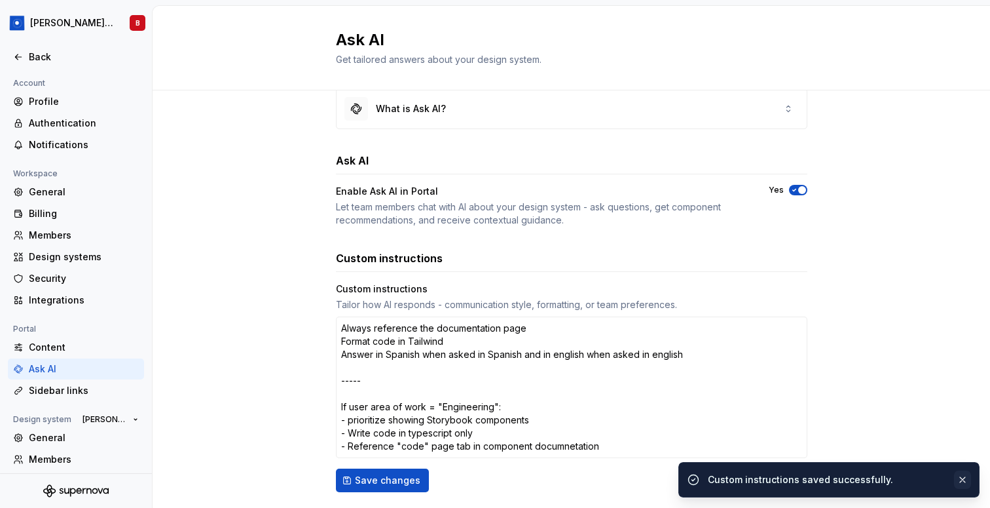
click at [967, 481] on button "button" at bounding box center [962, 479] width 17 height 18
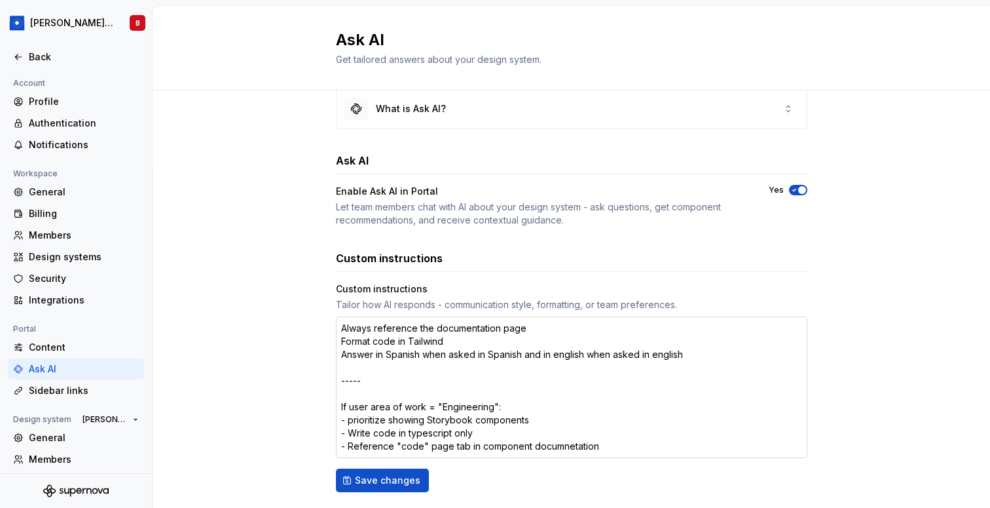
click at [567, 445] on textarea "Always reference the documentation page Format code in Tailwind Answer in Spani…" at bounding box center [572, 386] width 472 height 141
click at [259, 288] on div "What is Ask AI? Ask AI Enable Ask AI in Portal Let team members chat with AI ab…" at bounding box center [572, 352] width 838 height 574
click at [394, 476] on span "Save changes" at bounding box center [387, 480] width 65 height 13
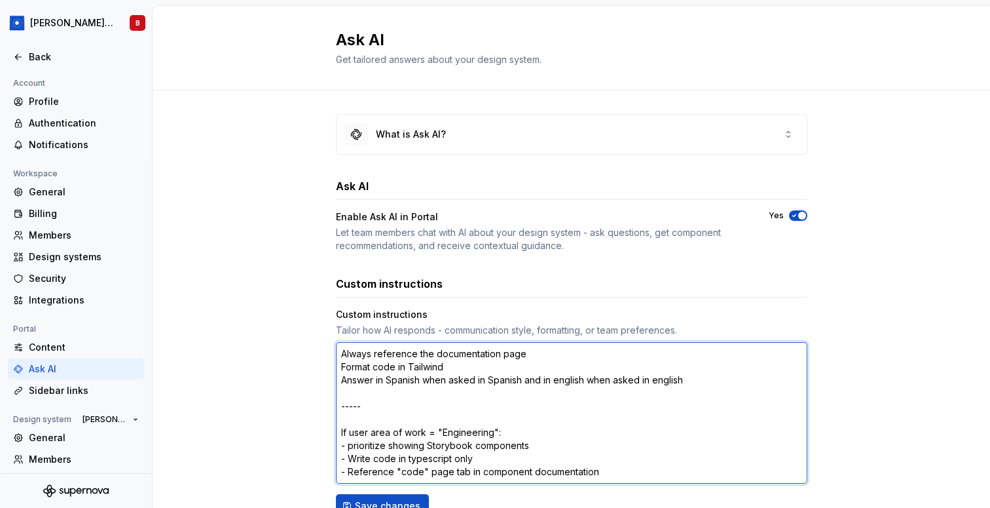
click at [434, 366] on textarea "Always reference the documentation page Format code in Tailwind Answer in Spani…" at bounding box center [572, 412] width 472 height 141
click at [419, 460] on textarea "Always reference the documentation page Format code in Tailwind Answer in Spani…" at bounding box center [572, 412] width 472 height 141
click at [421, 371] on textarea "Always reference the documentation page Format code in Tailwind Answer in Spani…" at bounding box center [572, 412] width 472 height 141
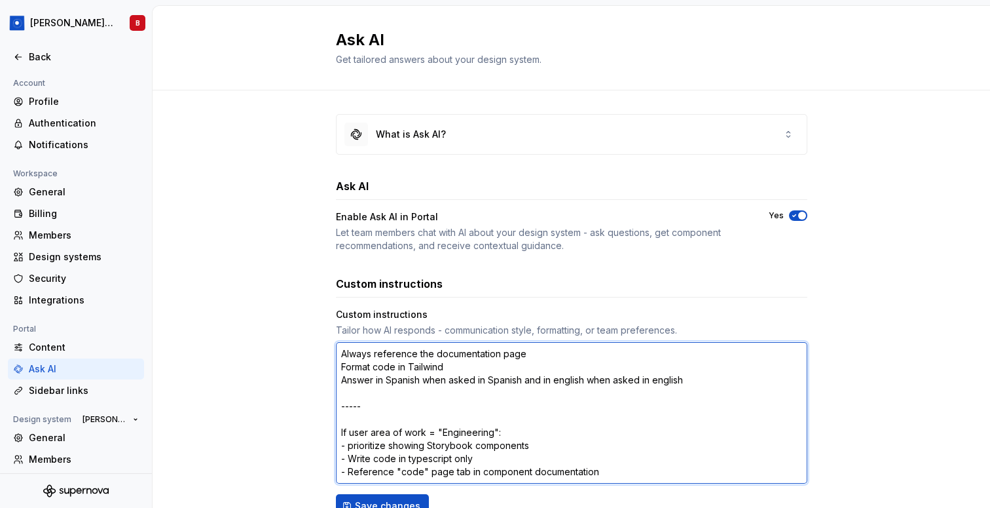
click at [421, 371] on textarea "Always reference the documentation page Format code in Tailwind Answer in Spani…" at bounding box center [572, 412] width 472 height 141
paste textarea "typescript"
drag, startPoint x: 340, startPoint y: 365, endPoint x: 471, endPoint y: 365, distance: 131.0
click at [471, 365] on textarea "Always reference the documentation page Format code in typescript Answer in Spa…" at bounding box center [572, 412] width 472 height 141
drag, startPoint x: 348, startPoint y: 460, endPoint x: 487, endPoint y: 460, distance: 138.9
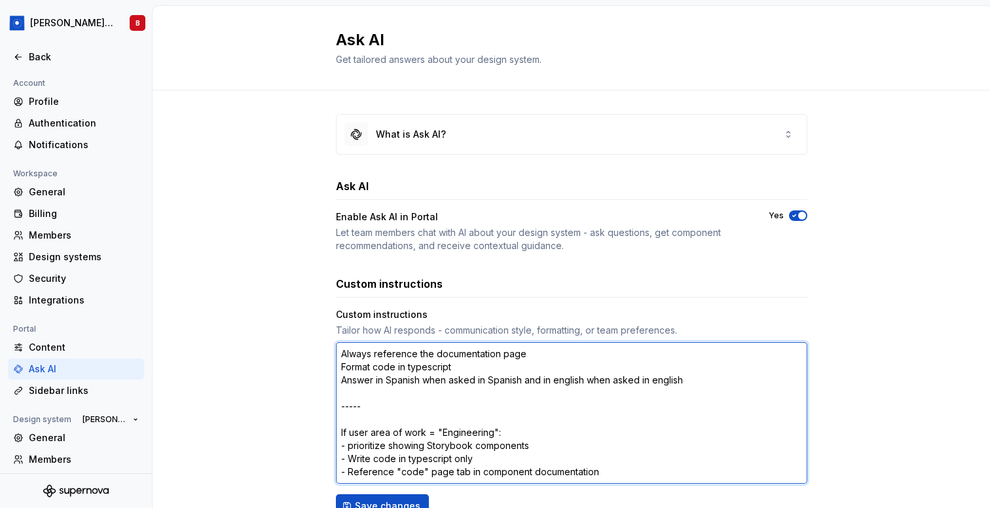
click at [487, 460] on textarea "Always reference the documentation page Format code in typescript Answer in Spa…" at bounding box center [572, 412] width 472 height 141
paste textarea "Format code in typescript"
click at [557, 379] on textarea "Always reference the documentation page Format code in typescript Answer in Spa…" at bounding box center [572, 412] width 472 height 141
click at [657, 378] on textarea "Always reference the documentation page Format code in typescript Answer in Spa…" at bounding box center [572, 412] width 472 height 141
click at [610, 413] on textarea "Always reference the documentation page Format code in typescript Answer in Spa…" at bounding box center [572, 412] width 472 height 141
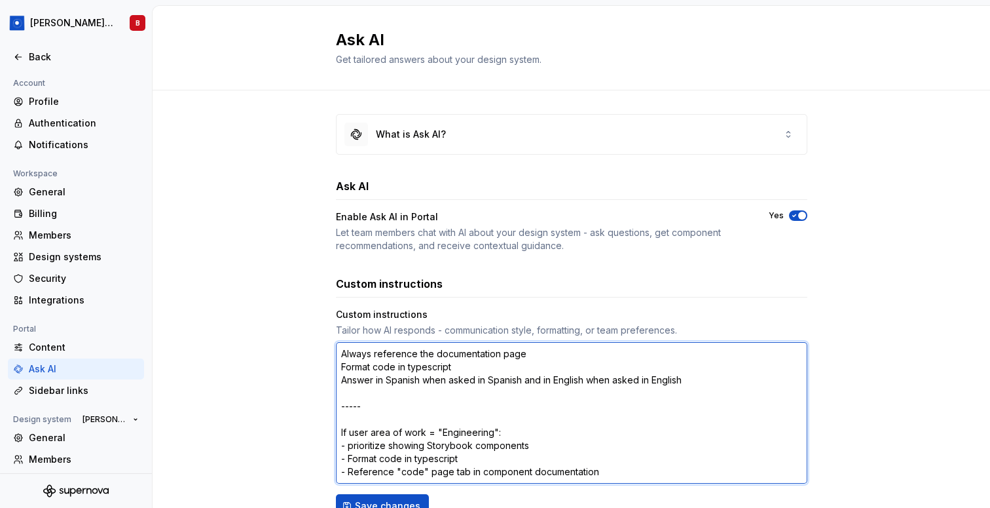
click at [413, 367] on textarea "Always reference the documentation page Format code in typescript Answer in Spa…" at bounding box center [572, 412] width 472 height 141
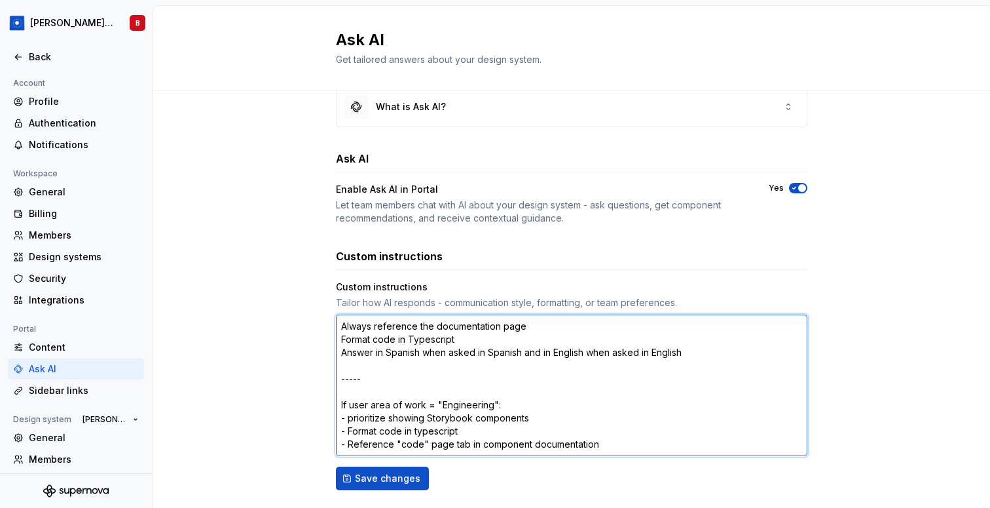
click at [421, 430] on textarea "Always reference the documentation page Format code in Typescript Answer in Spa…" at bounding box center [572, 384] width 472 height 141
click at [417, 430] on textarea "Always reference the documentation page Format code in Typescript Answer in Spa…" at bounding box center [572, 384] width 472 height 141
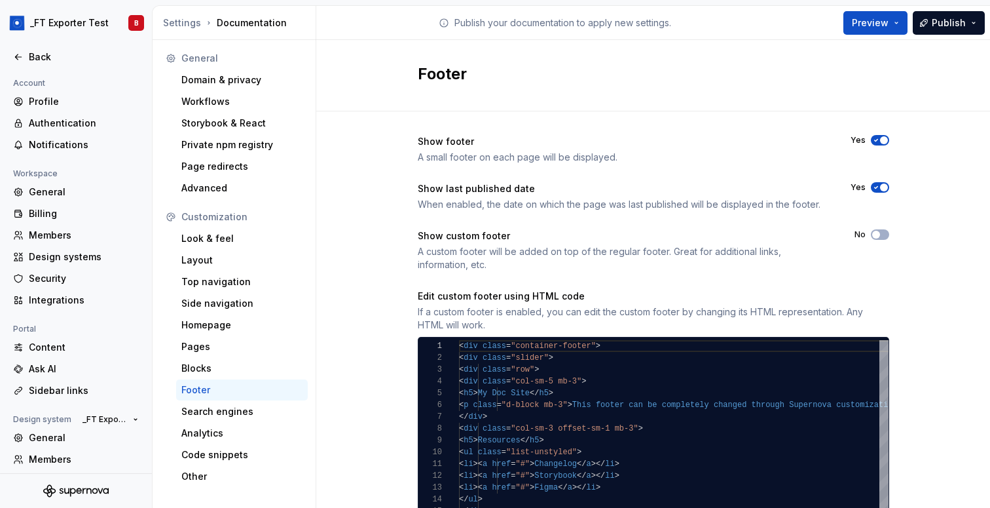
scroll to position [69, 0]
